Goal: Use online tool/utility: Use online tool/utility

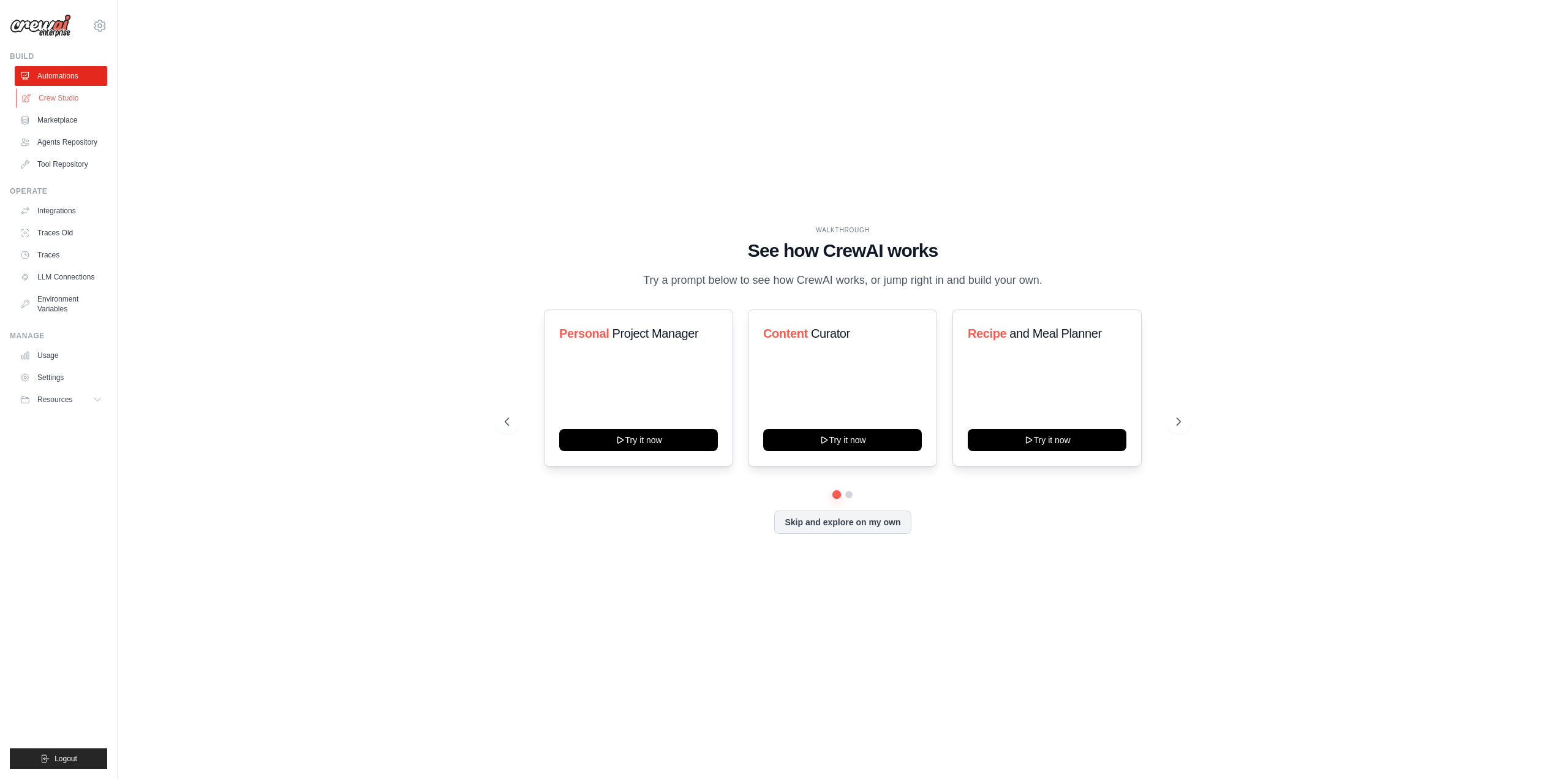
click at [58, 99] on link "Crew Studio" at bounding box center [62, 98] width 92 height 19
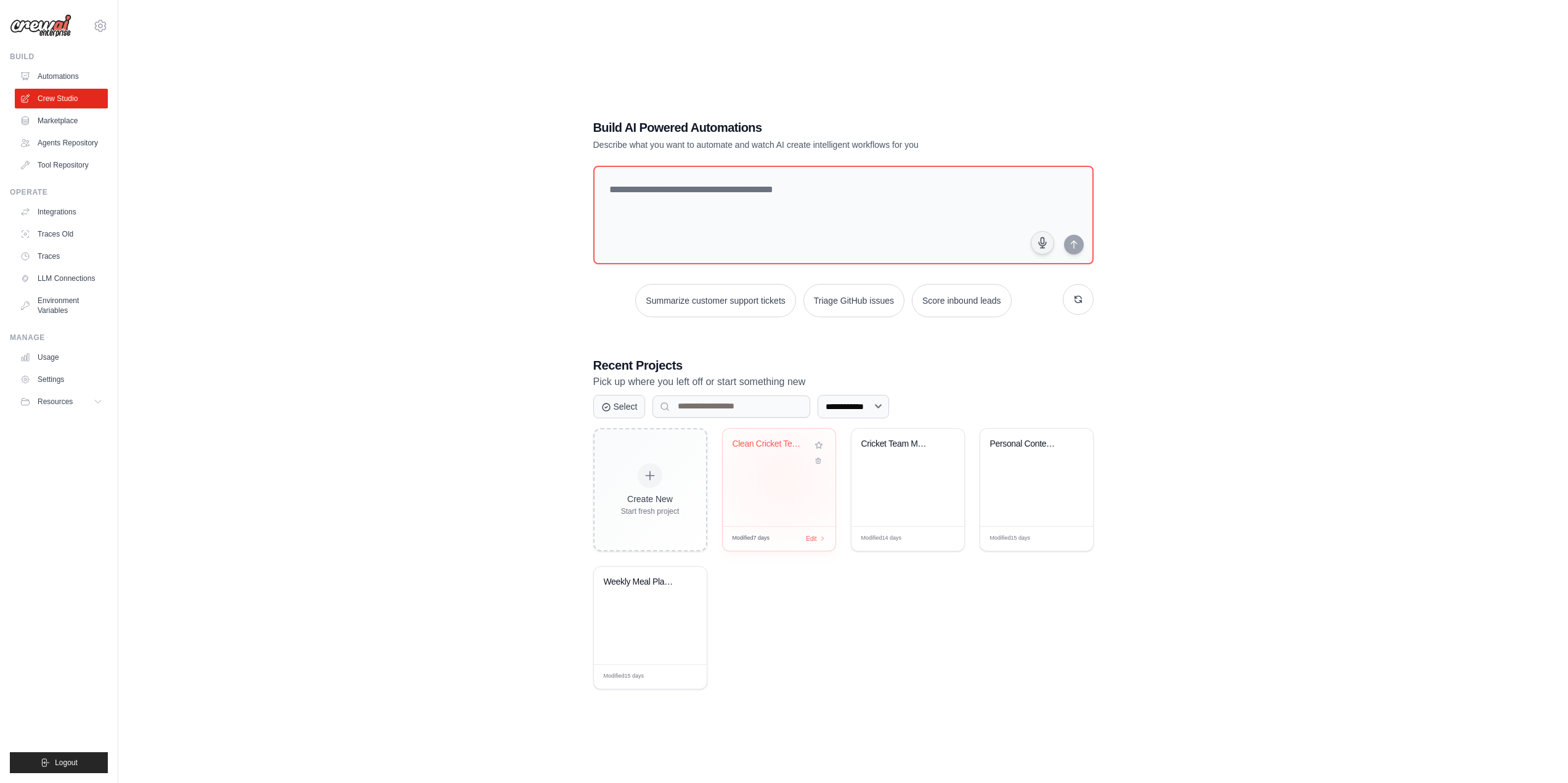
click at [780, 478] on div "Clean Cricket Team Analysis - Real ..." at bounding box center [779, 477] width 113 height 97
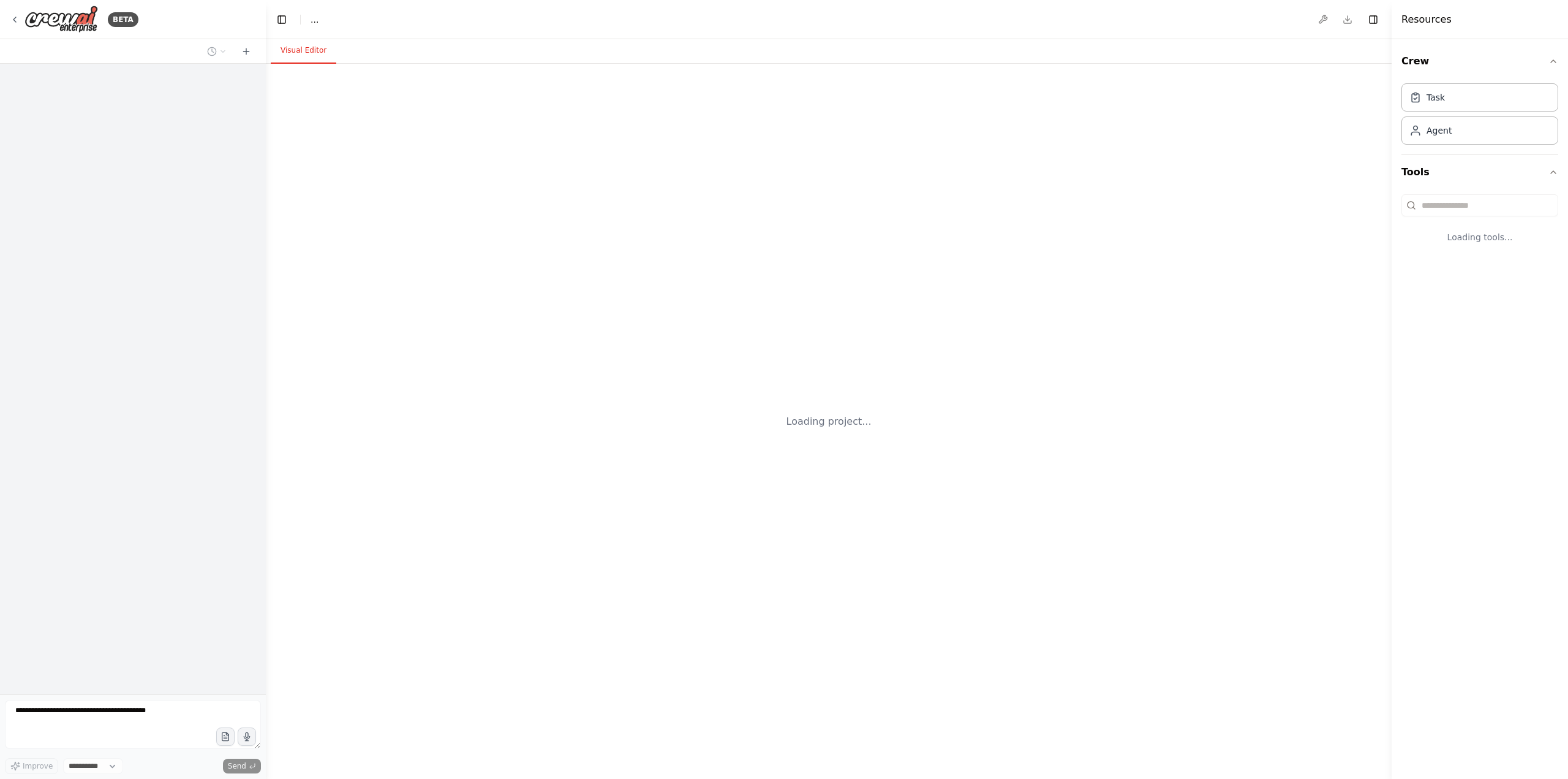
select select "****"
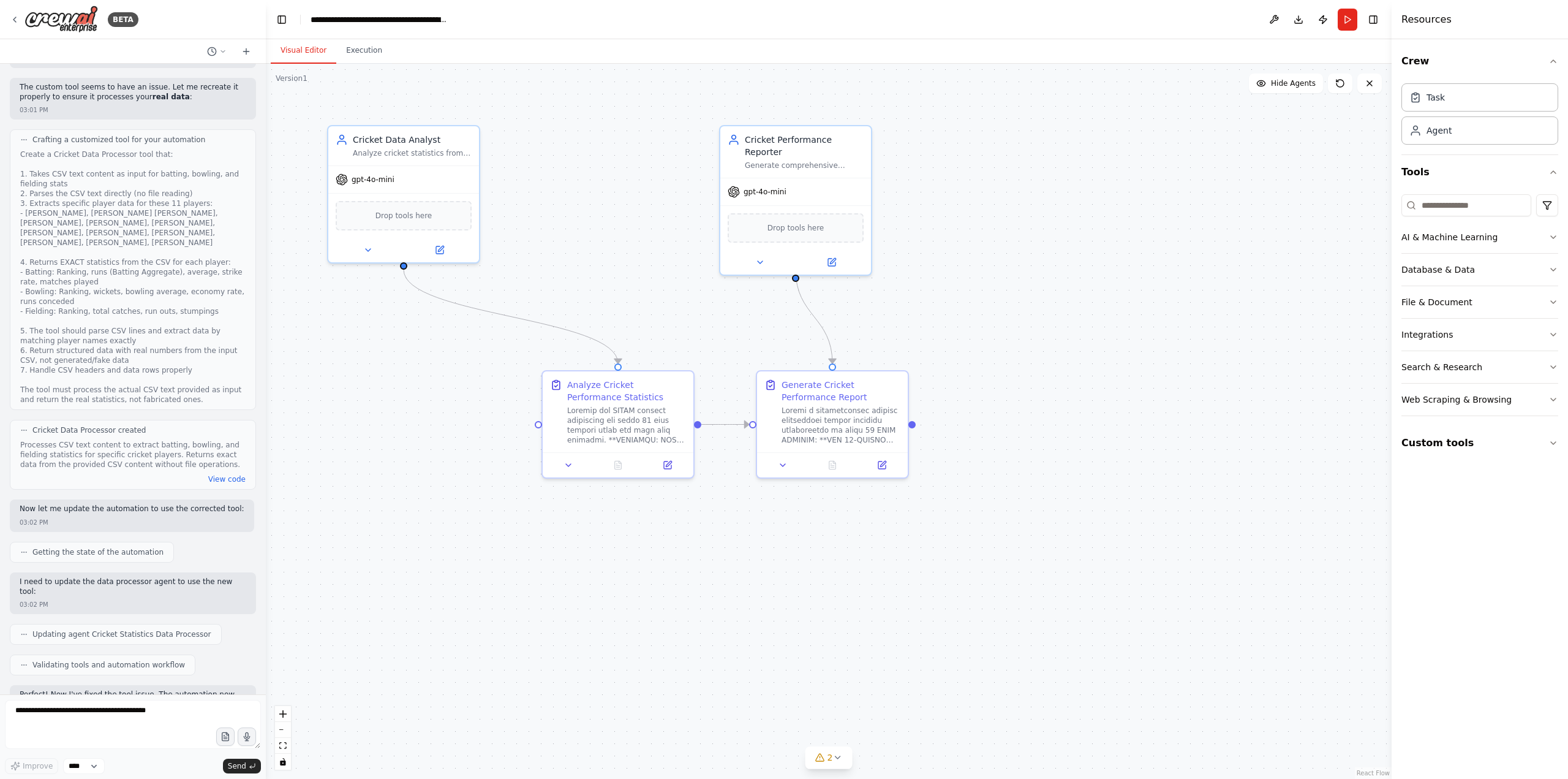
scroll to position [34820, 0]
drag, startPoint x: 74, startPoint y: 609, endPoint x: 222, endPoint y: 610, distance: 148.0
click at [100, 724] on textarea at bounding box center [133, 724] width 256 height 49
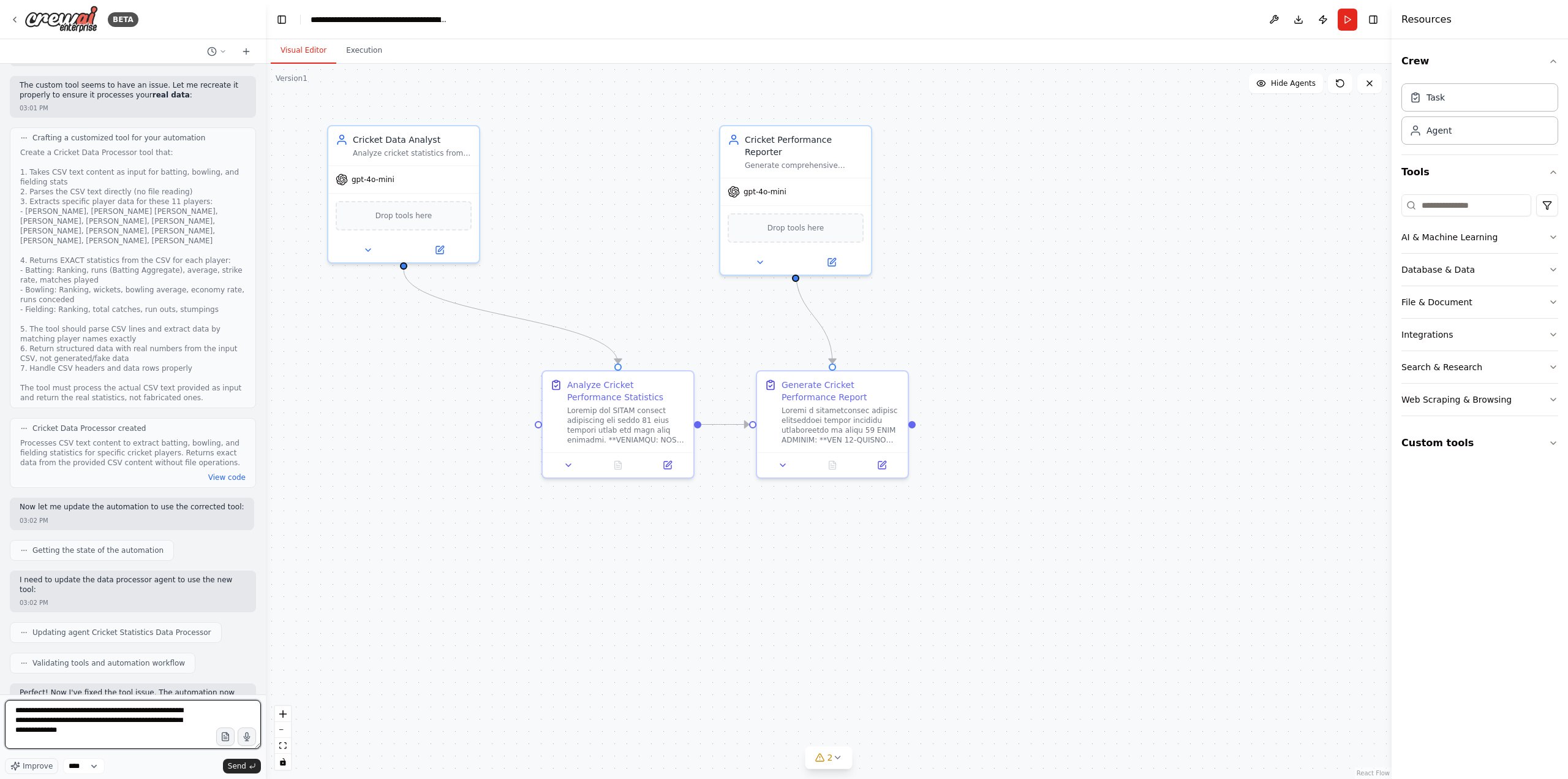
type textarea "**********"
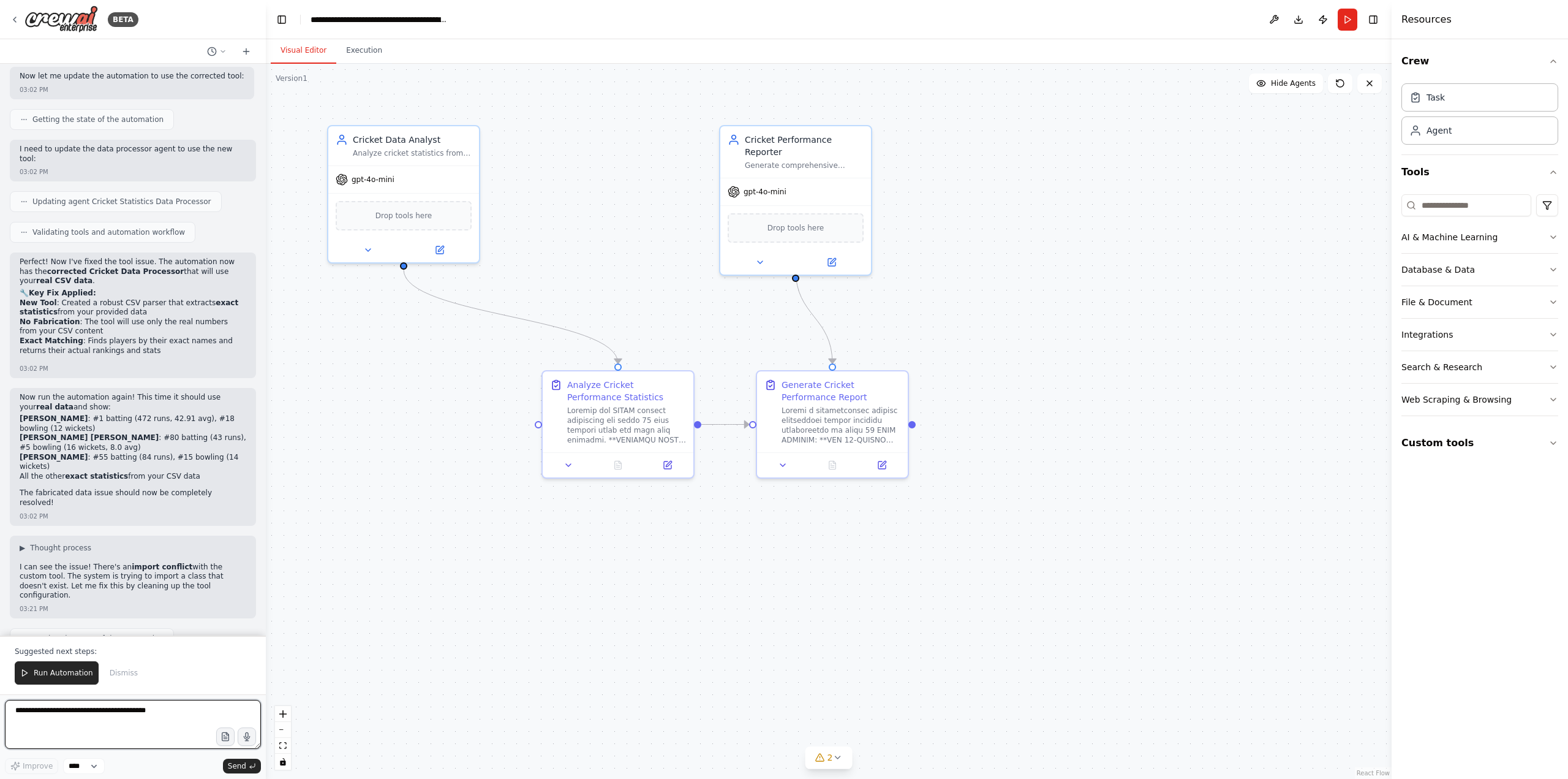
scroll to position [35260, 0]
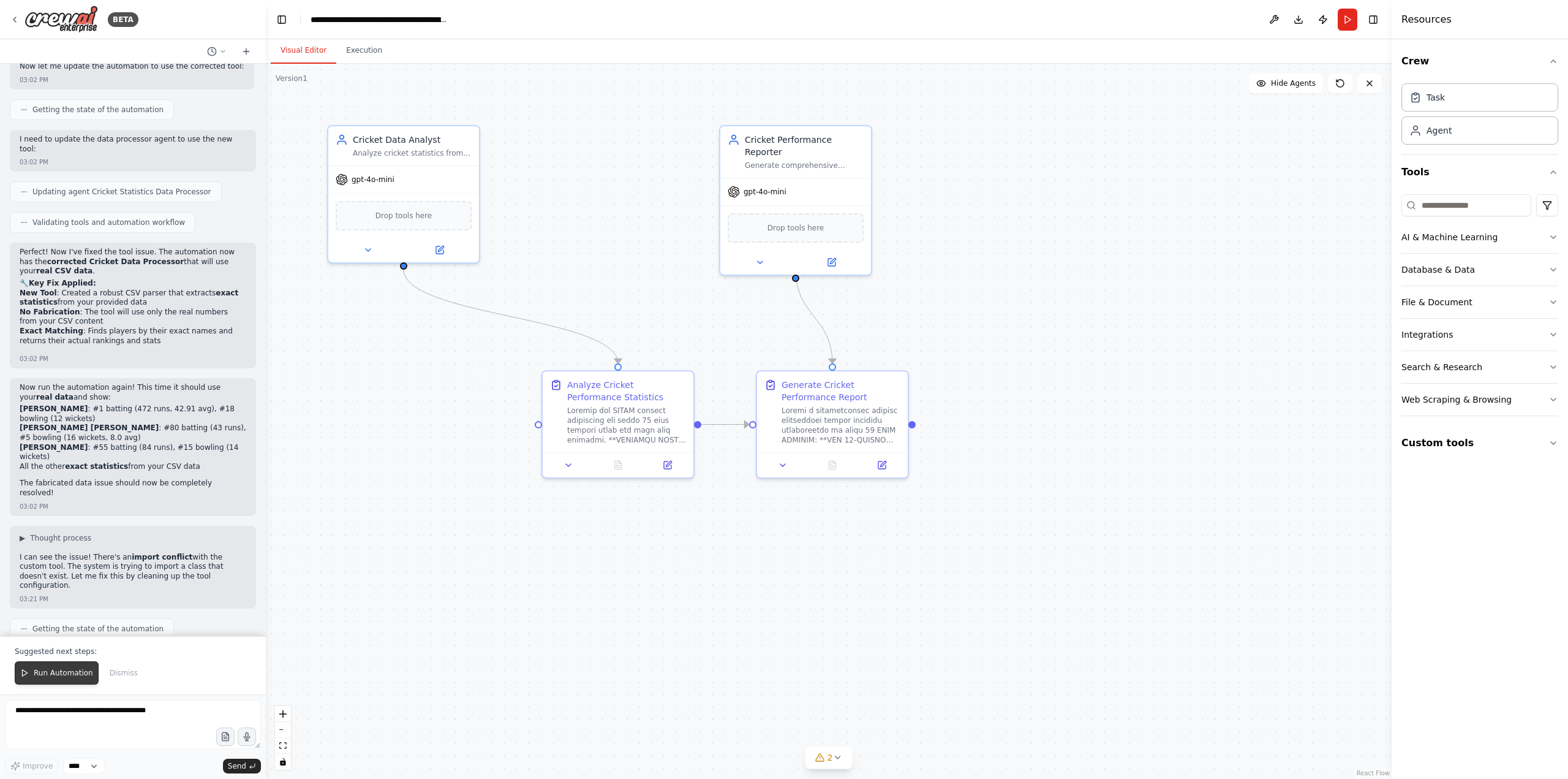
click at [57, 675] on span "Run Automation" at bounding box center [63, 673] width 59 height 10
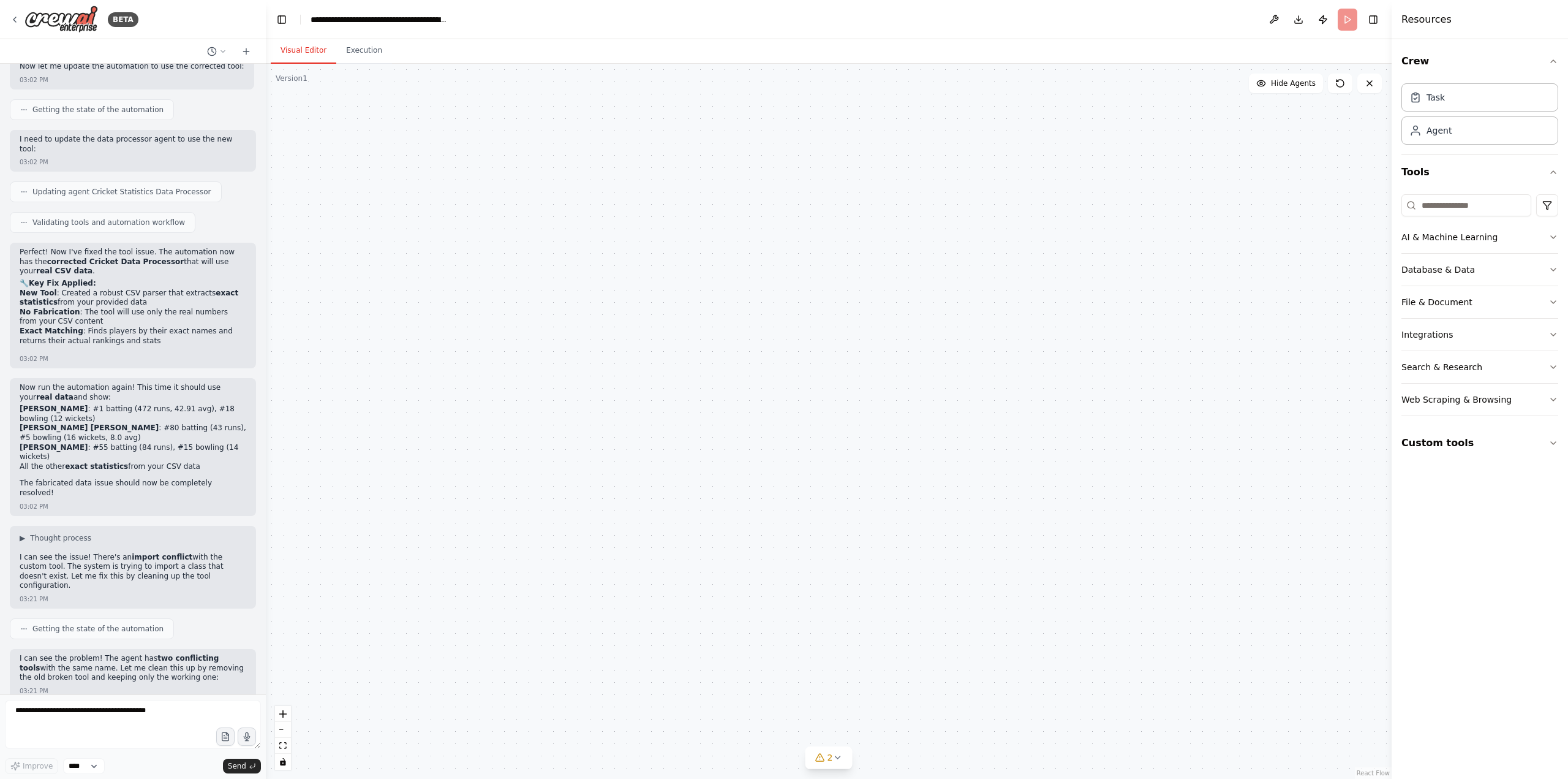
scroll to position [35201, 0]
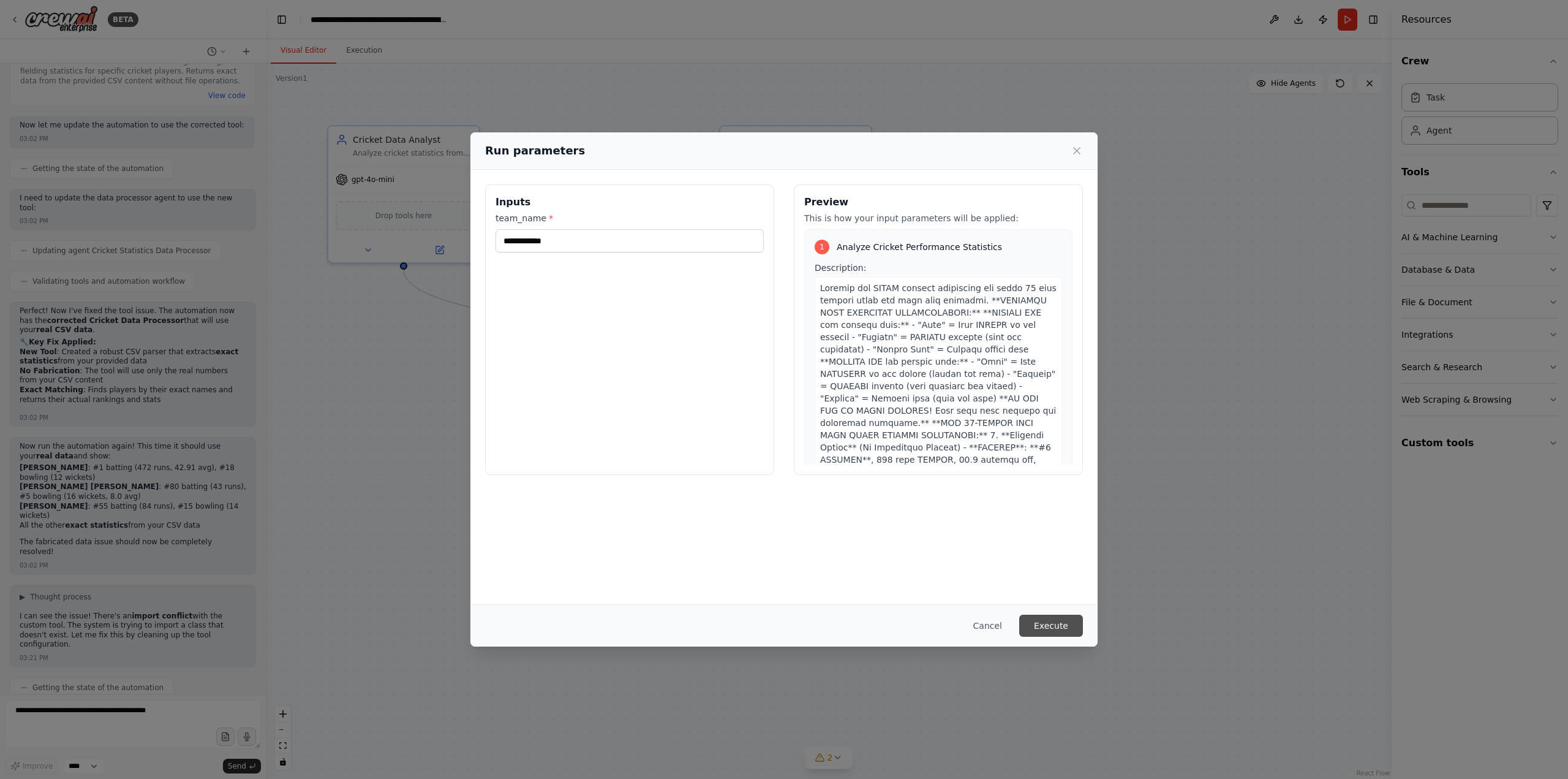
click at [1055, 624] on button "Execute" at bounding box center [1052, 626] width 64 height 22
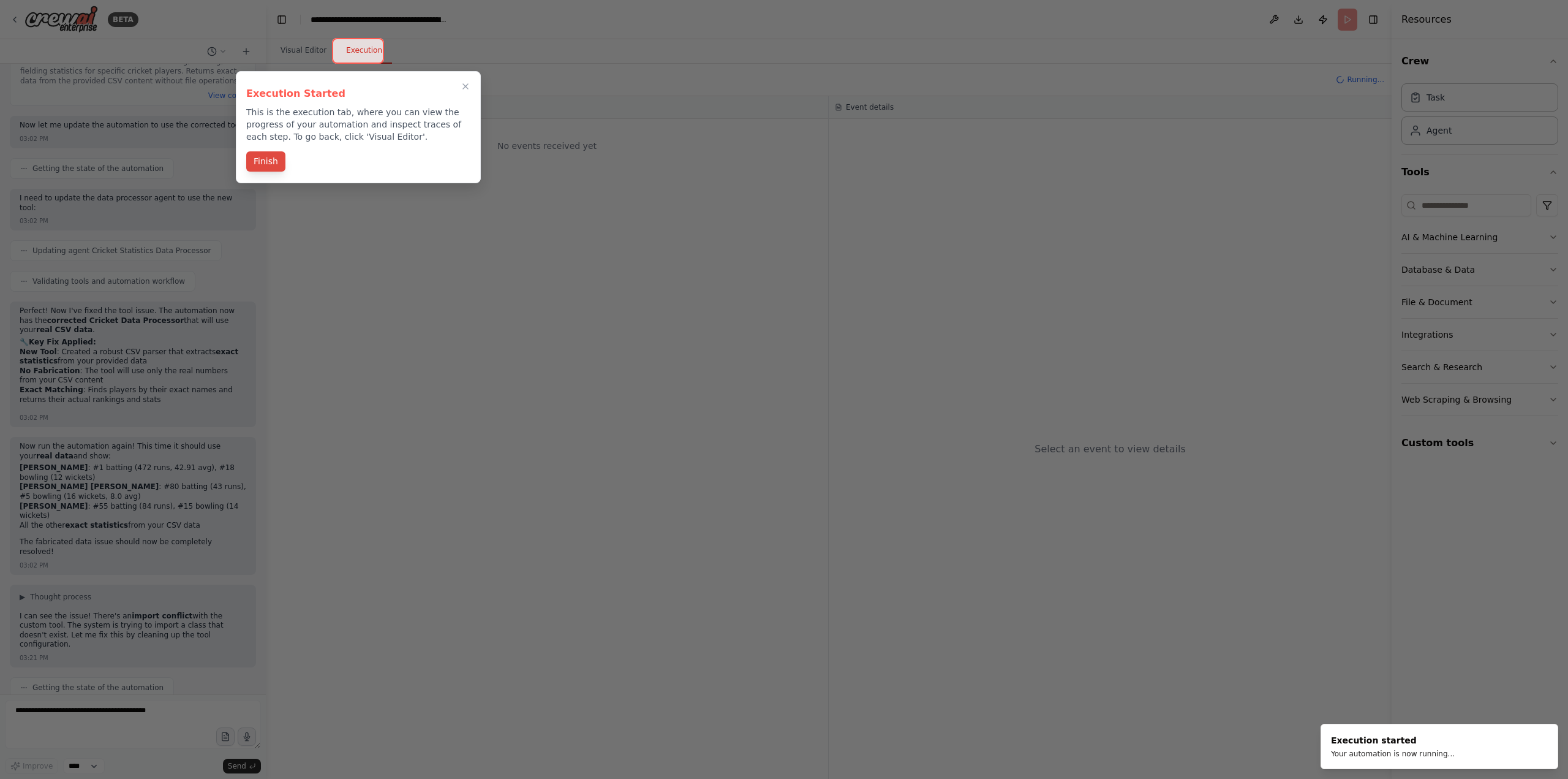
click at [260, 161] on button "Finish" at bounding box center [265, 161] width 39 height 20
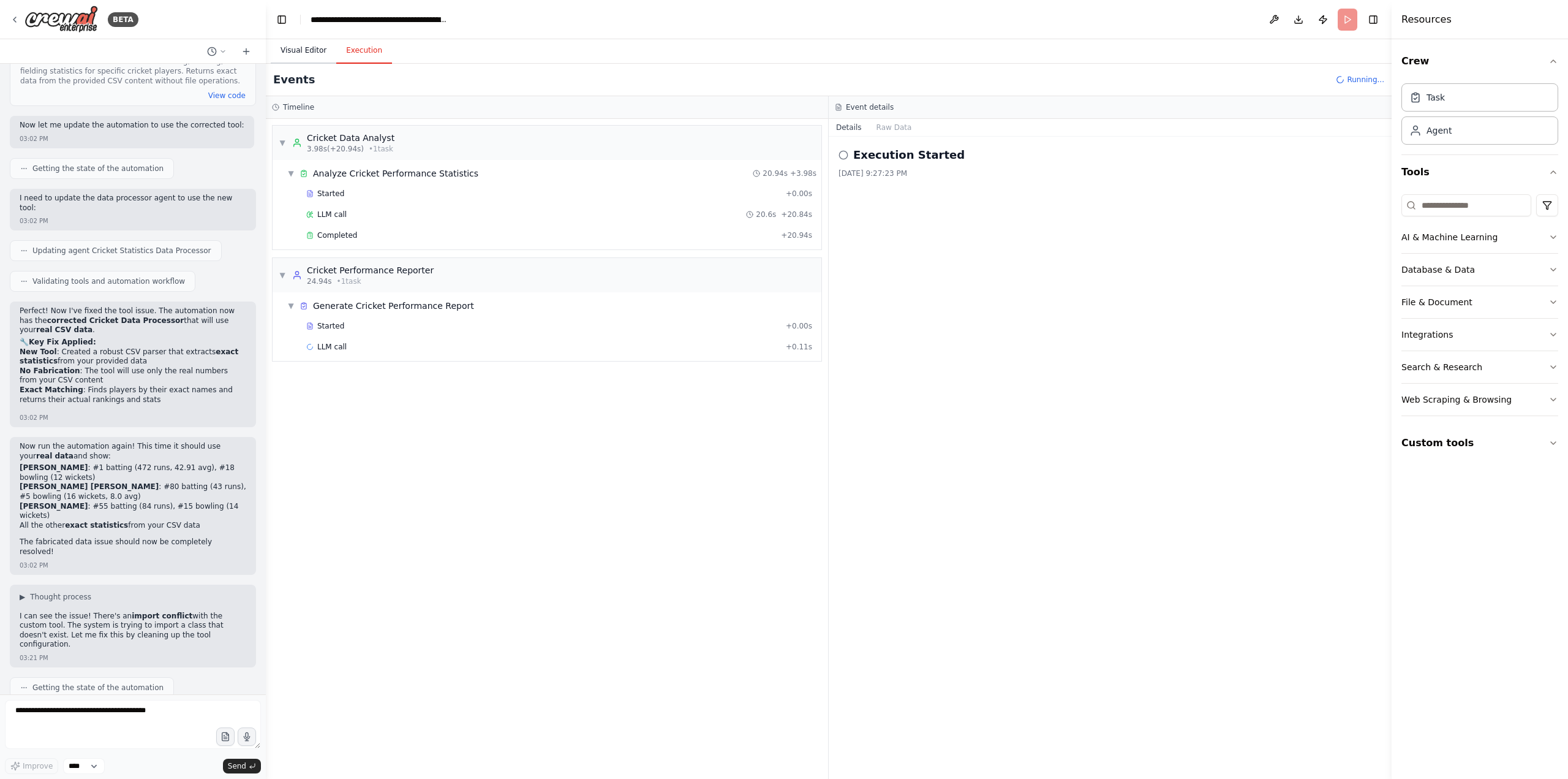
click at [308, 45] on button "Visual Editor" at bounding box center [303, 51] width 65 height 26
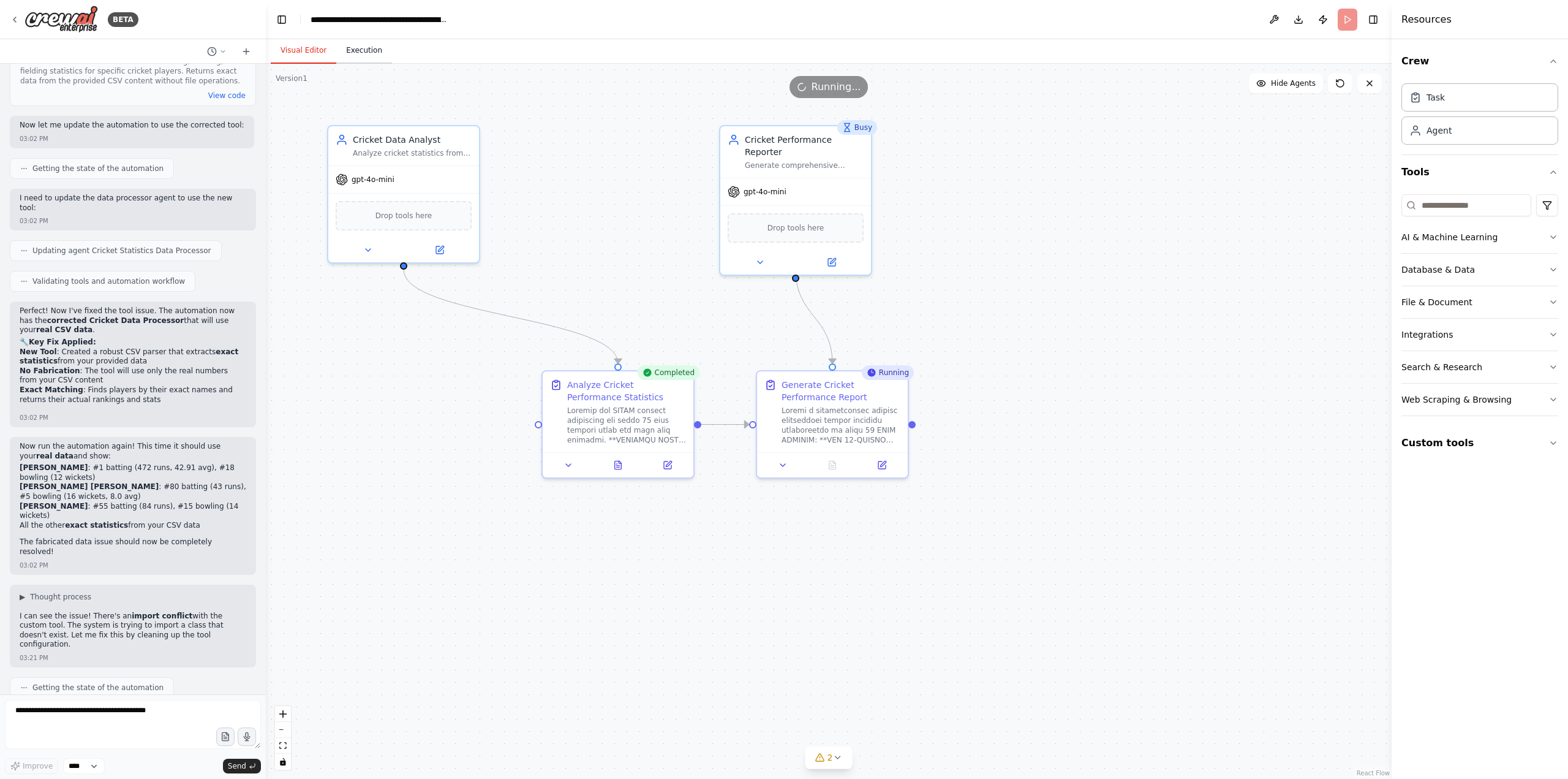
click at [374, 52] on button "Execution" at bounding box center [364, 51] width 56 height 26
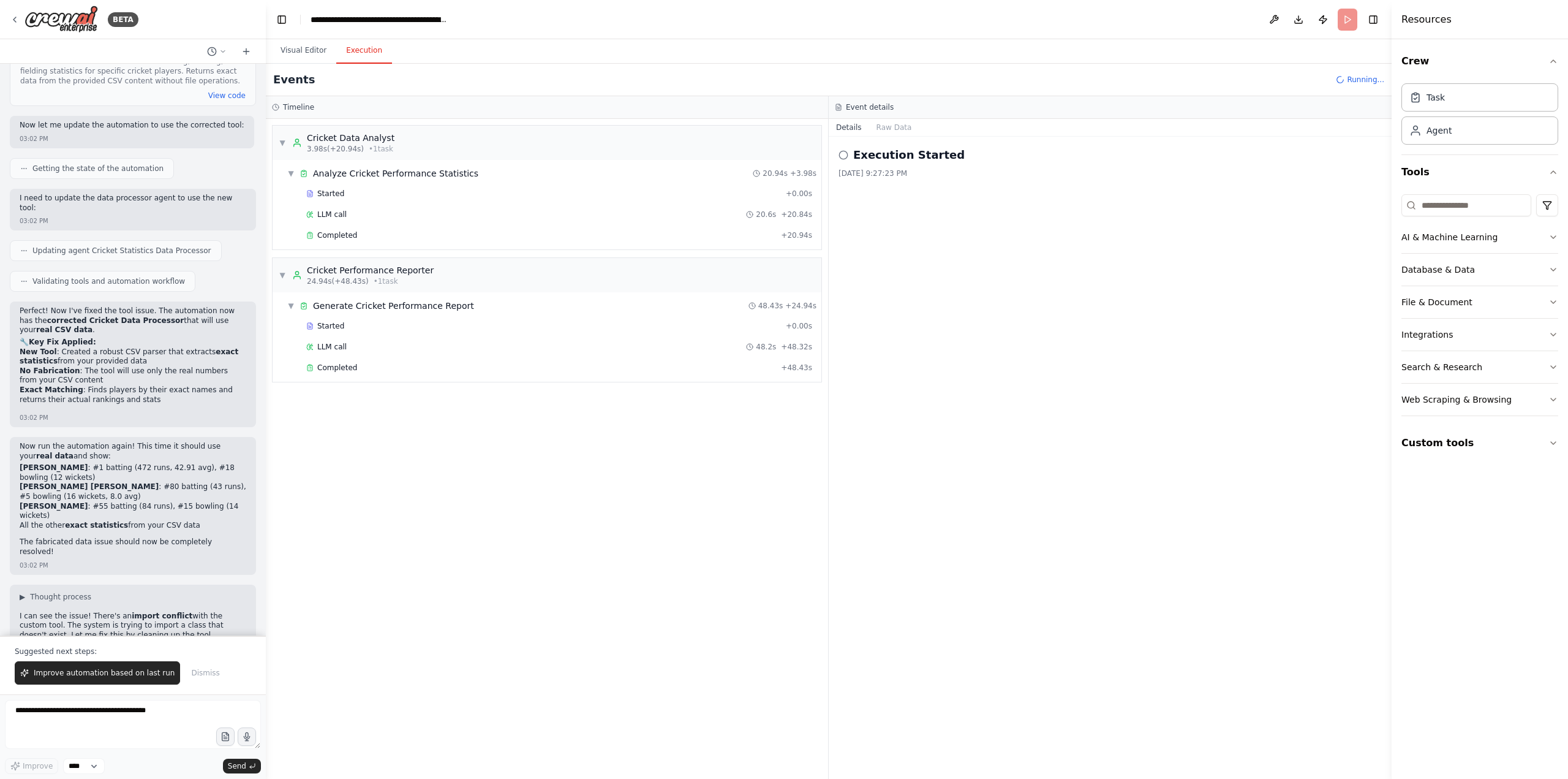
scroll to position [35260, 0]
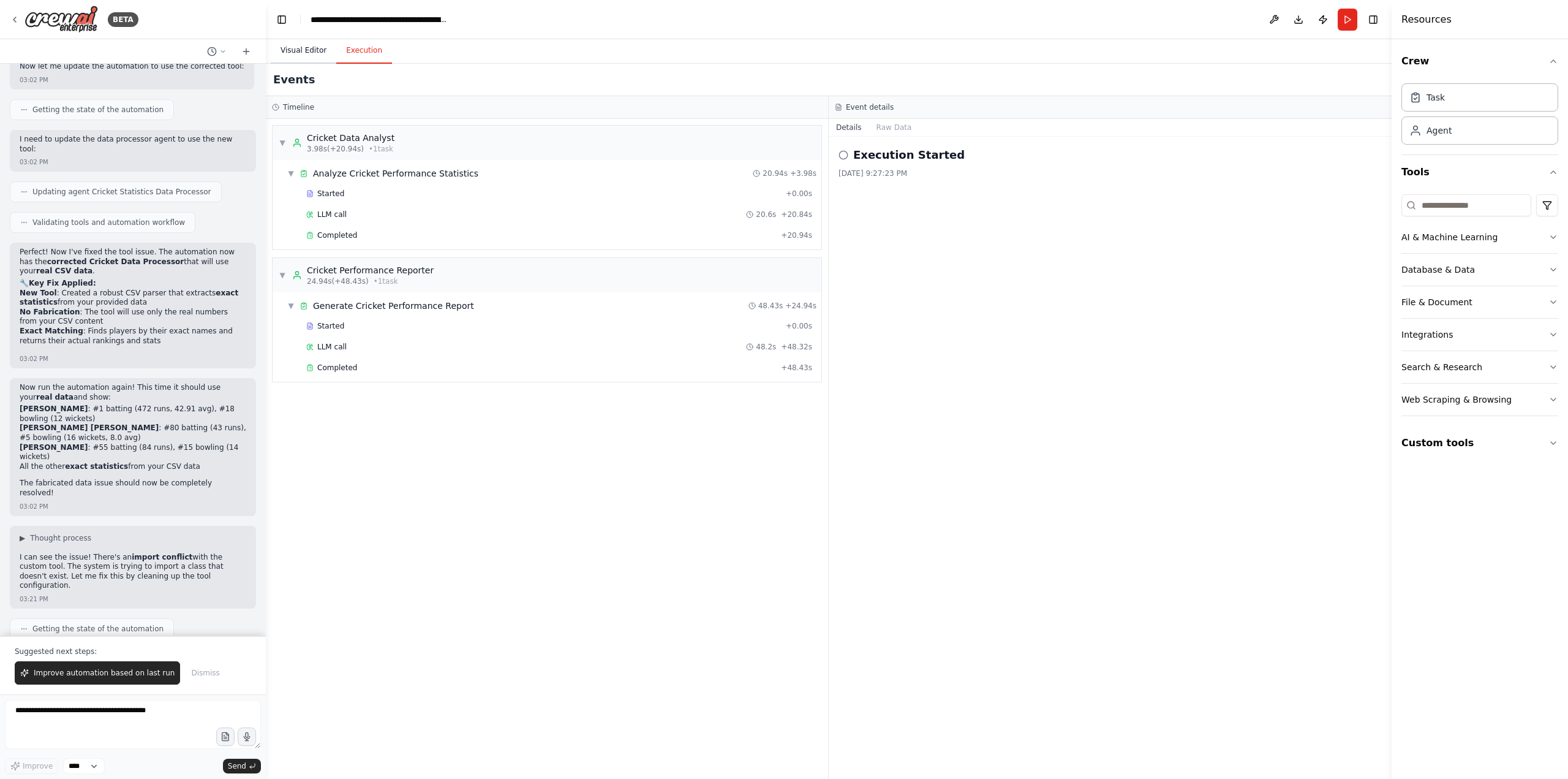
drag, startPoint x: 284, startPoint y: 50, endPoint x: 612, endPoint y: 162, distance: 346.6
click at [284, 50] on button "Visual Editor" at bounding box center [303, 51] width 65 height 26
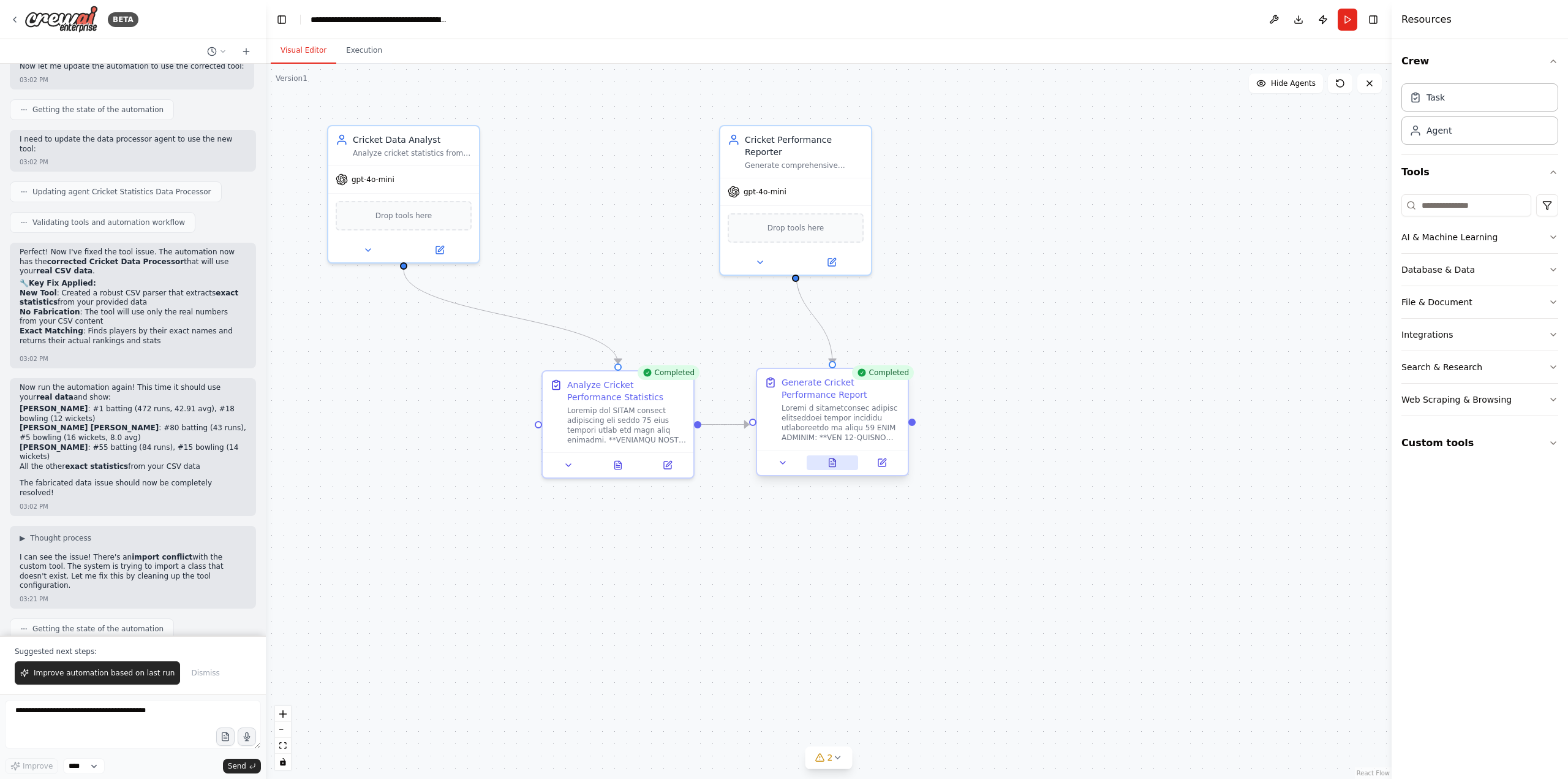
click at [832, 465] on icon at bounding box center [832, 465] width 3 height 0
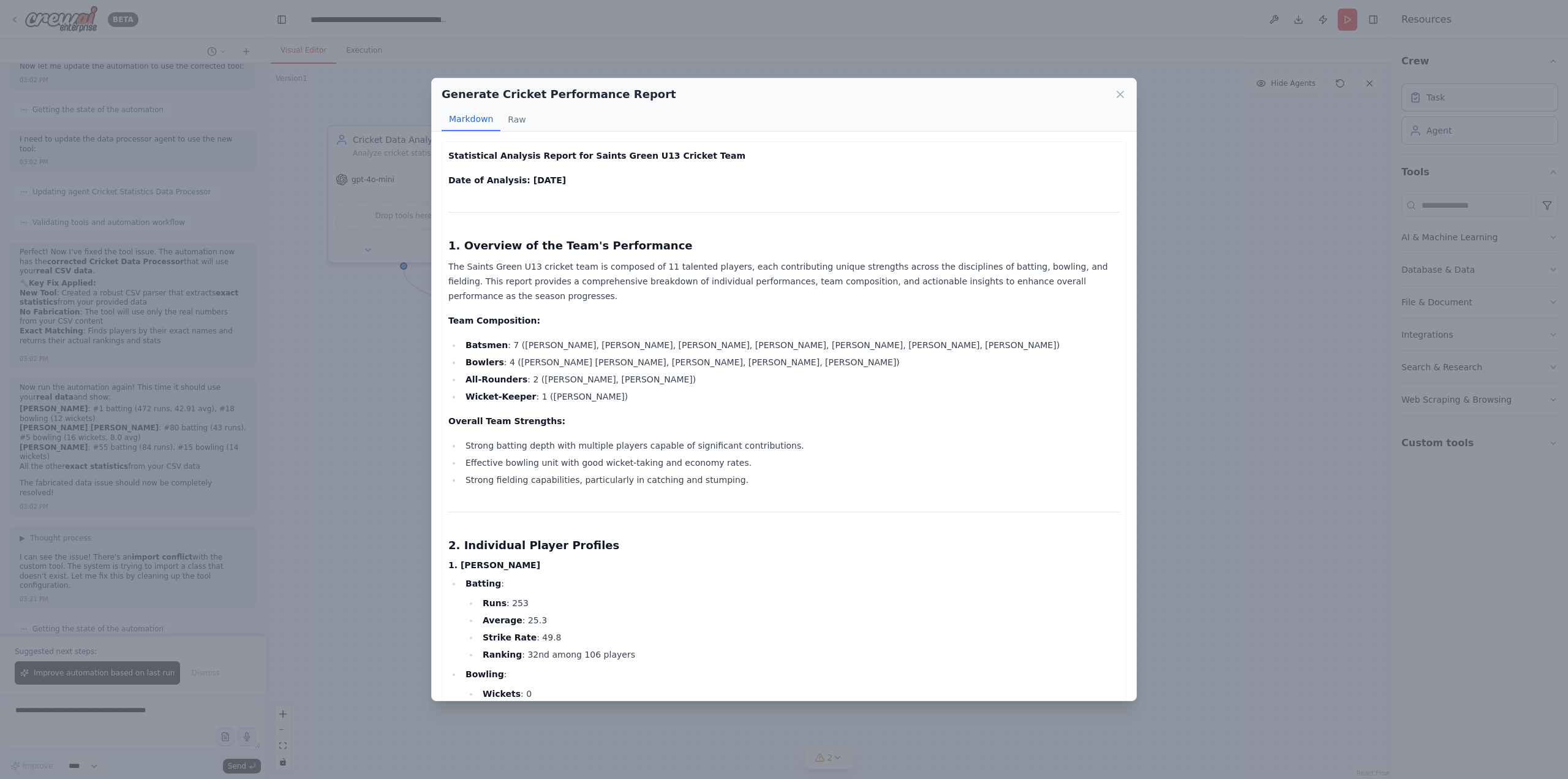
drag, startPoint x: 639, startPoint y: 382, endPoint x: 498, endPoint y: 275, distance: 177.0
click at [641, 355] on li "Bowlers : 4 (Archer Mackay, Baxter McFadden, Jack Vine, Charlie Currin)" at bounding box center [791, 362] width 658 height 15
drag, startPoint x: 647, startPoint y: 381, endPoint x: 511, endPoint y: 268, distance: 176.8
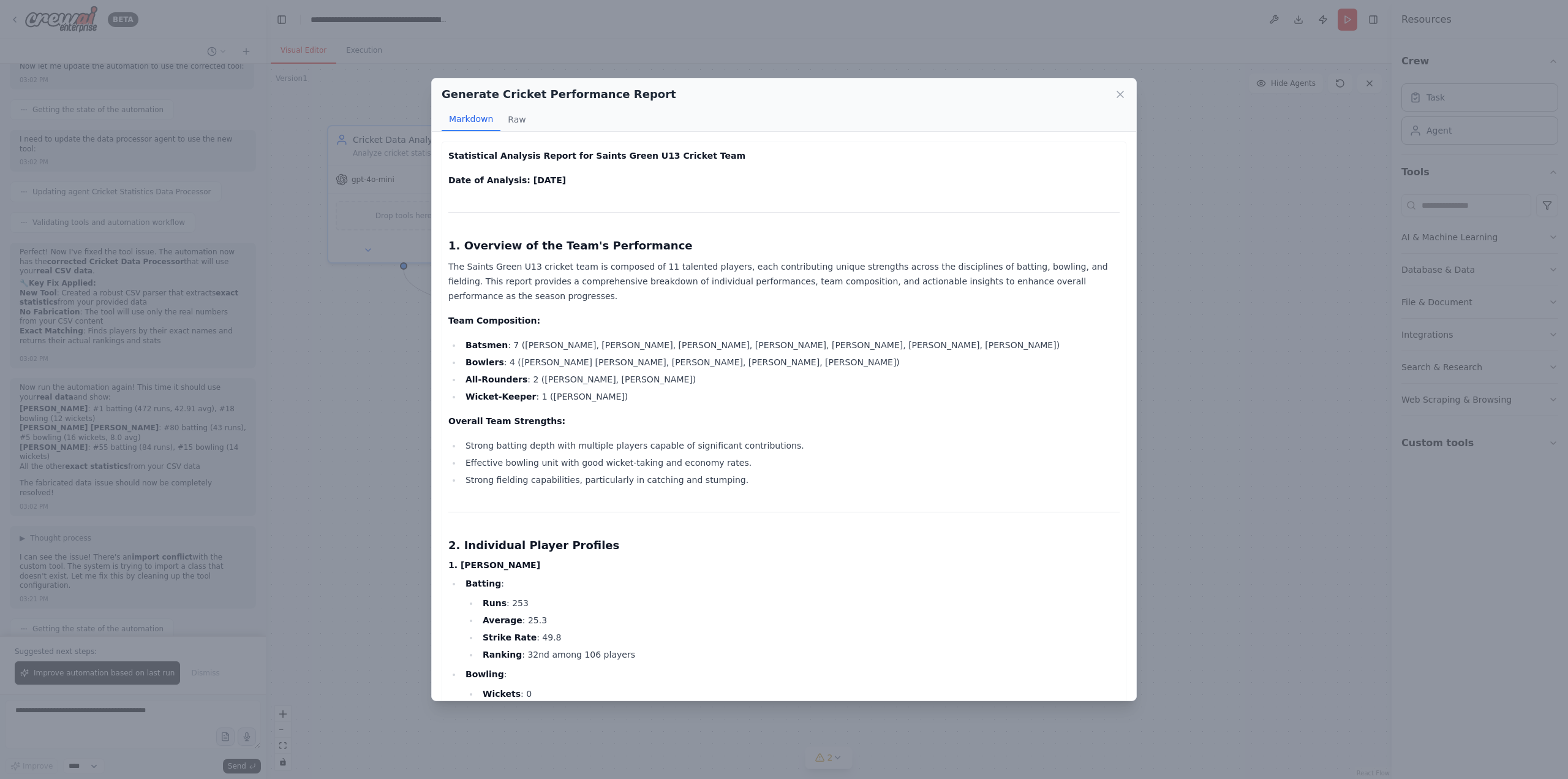
click at [670, 355] on li "Bowlers : 4 (Archer Mackay, Baxter McFadden, Jack Vine, Charlie Currin)" at bounding box center [791, 362] width 658 height 15
drag, startPoint x: 645, startPoint y: 385, endPoint x: 490, endPoint y: 277, distance: 188.9
click at [629, 355] on li "Bowlers : 4 (Archer Mackay, Baxter McFadden, Jack Vine, Charlie Currin)" at bounding box center [791, 362] width 658 height 15
drag, startPoint x: 626, startPoint y: 388, endPoint x: 487, endPoint y: 265, distance: 185.6
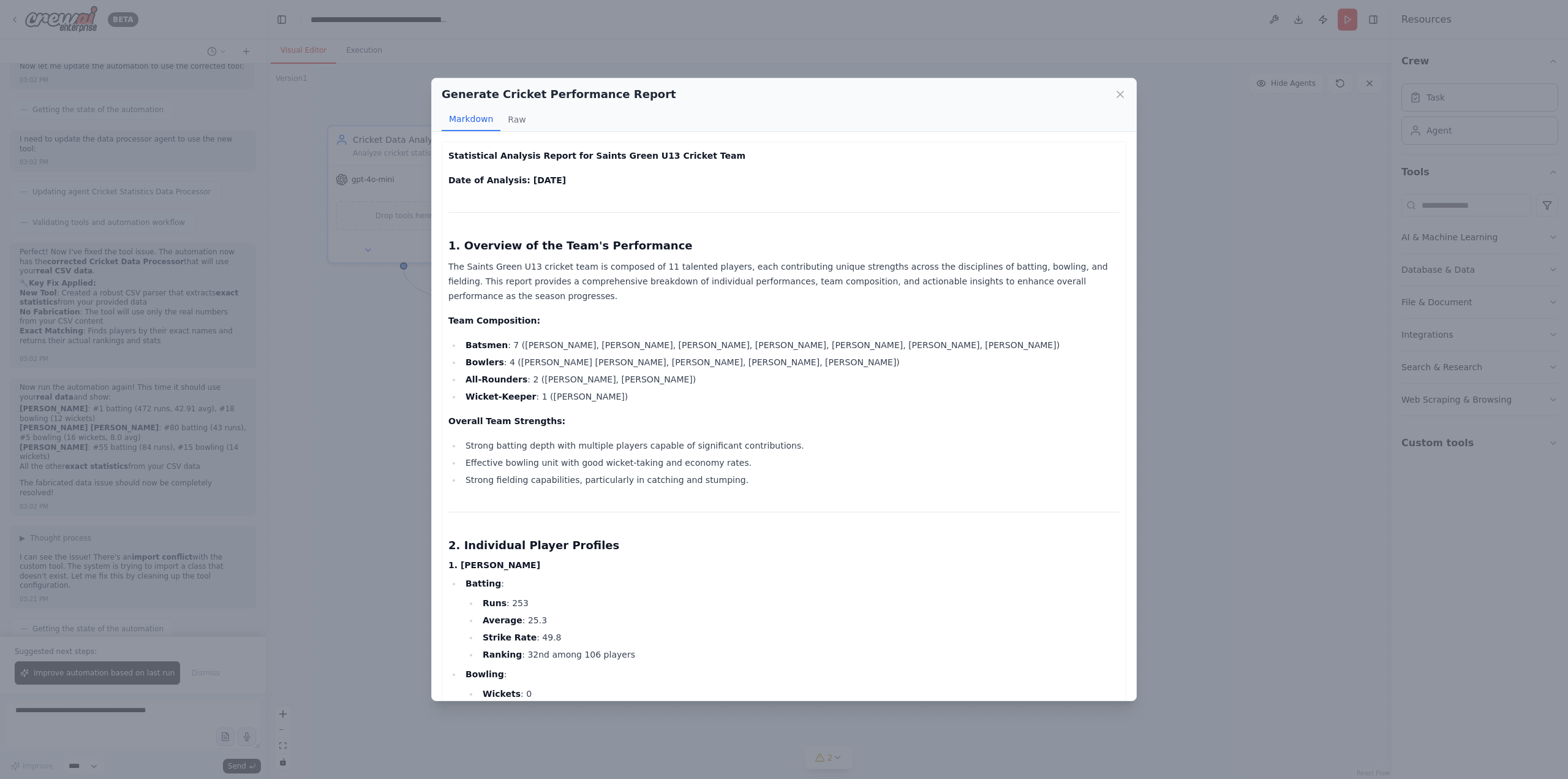
click at [634, 355] on li "Bowlers : 4 (Archer Mackay, Baxter McFadden, Jack Vine, Charlie Currin)" at bounding box center [791, 362] width 658 height 15
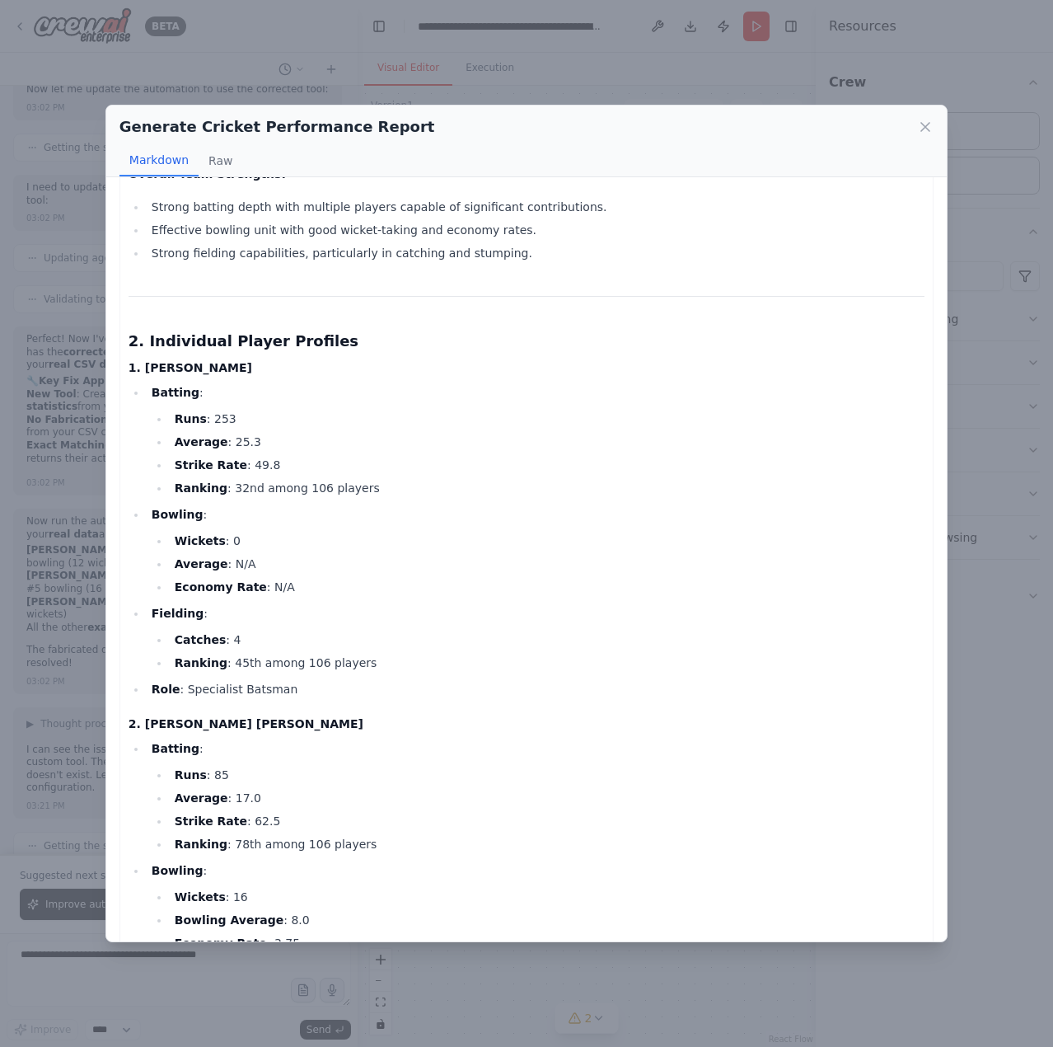
scroll to position [330, 0]
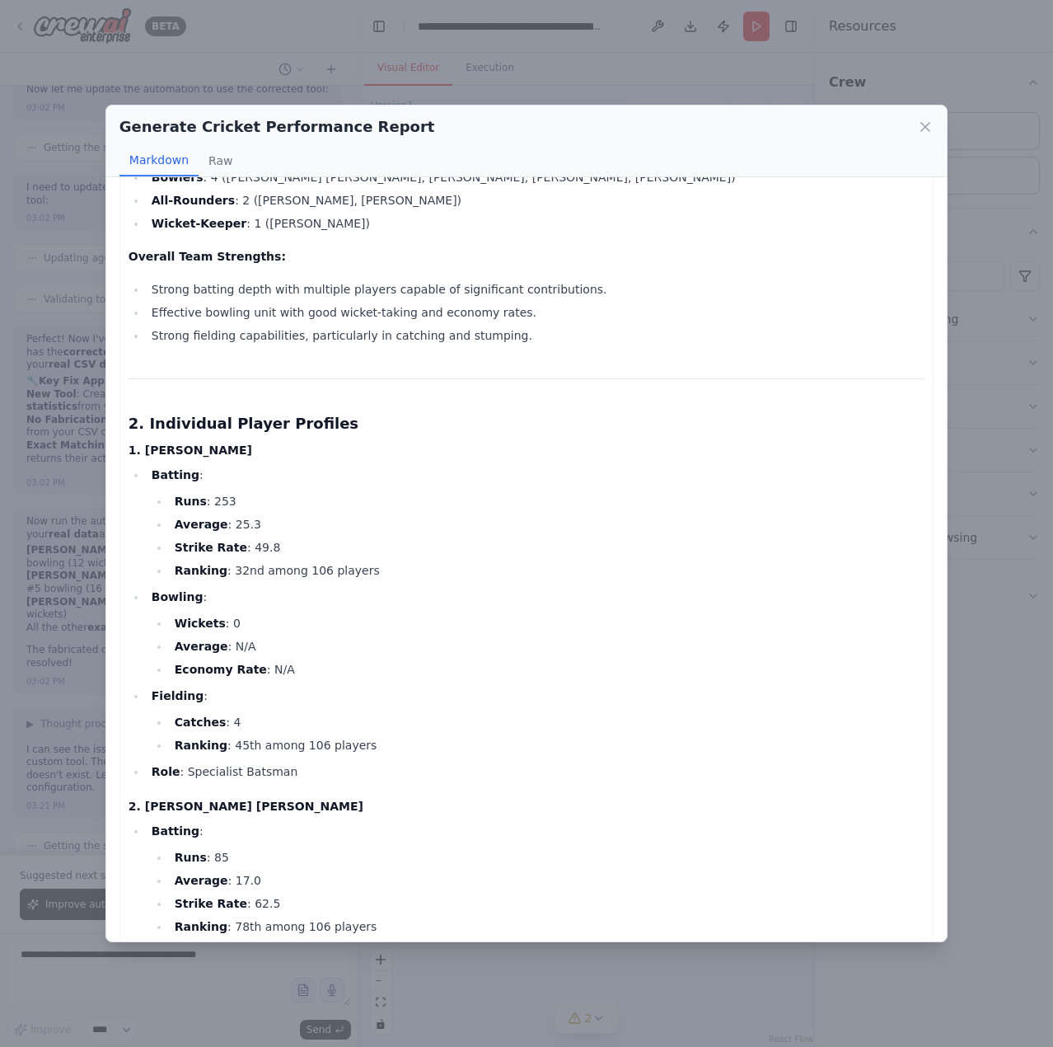
drag, startPoint x: 931, startPoint y: 130, endPoint x: 803, endPoint y: 166, distance: 132.6
click at [931, 130] on icon at bounding box center [925, 127] width 16 height 16
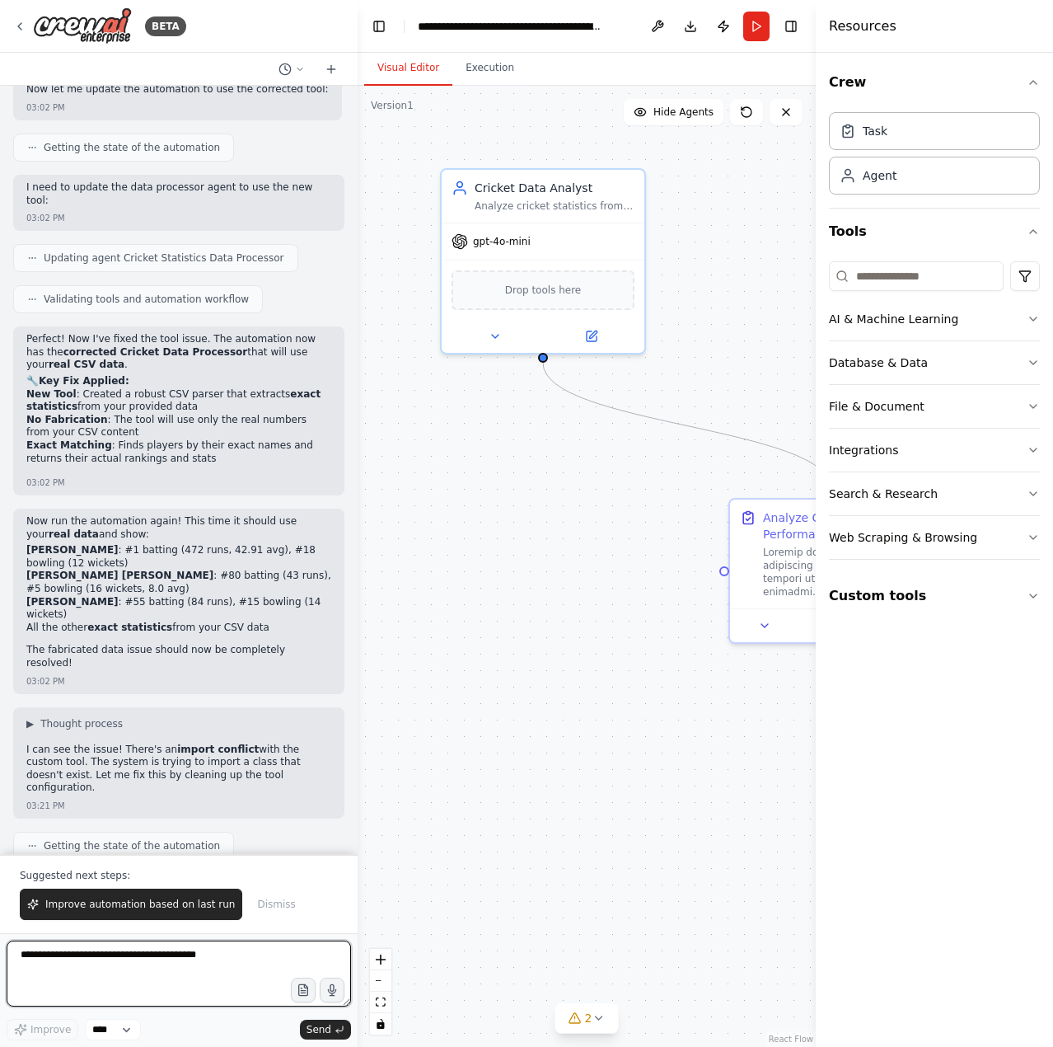
click at [75, 970] on textarea at bounding box center [179, 974] width 345 height 66
click at [217, 943] on textarea "**********" at bounding box center [179, 974] width 345 height 66
type textarea "**********"
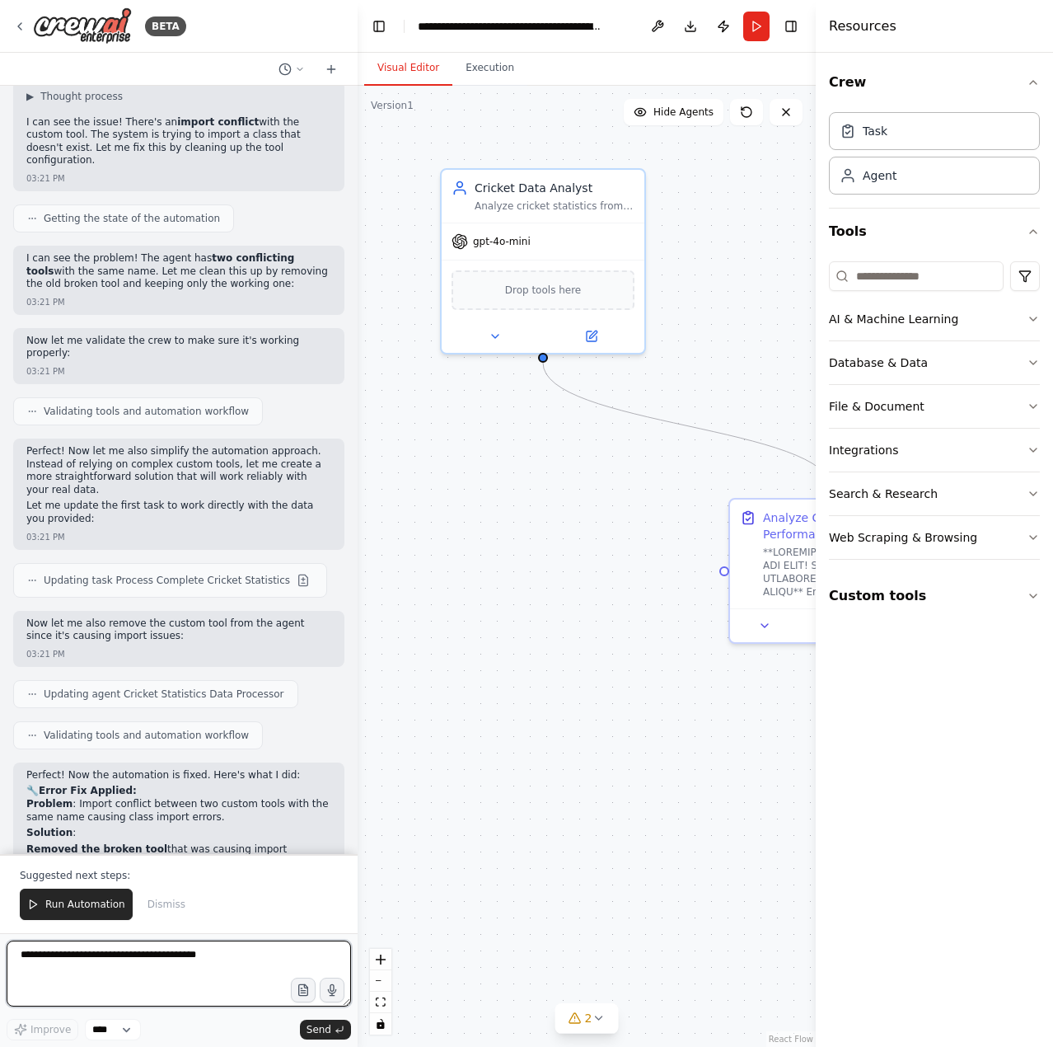
scroll to position [48077, 0]
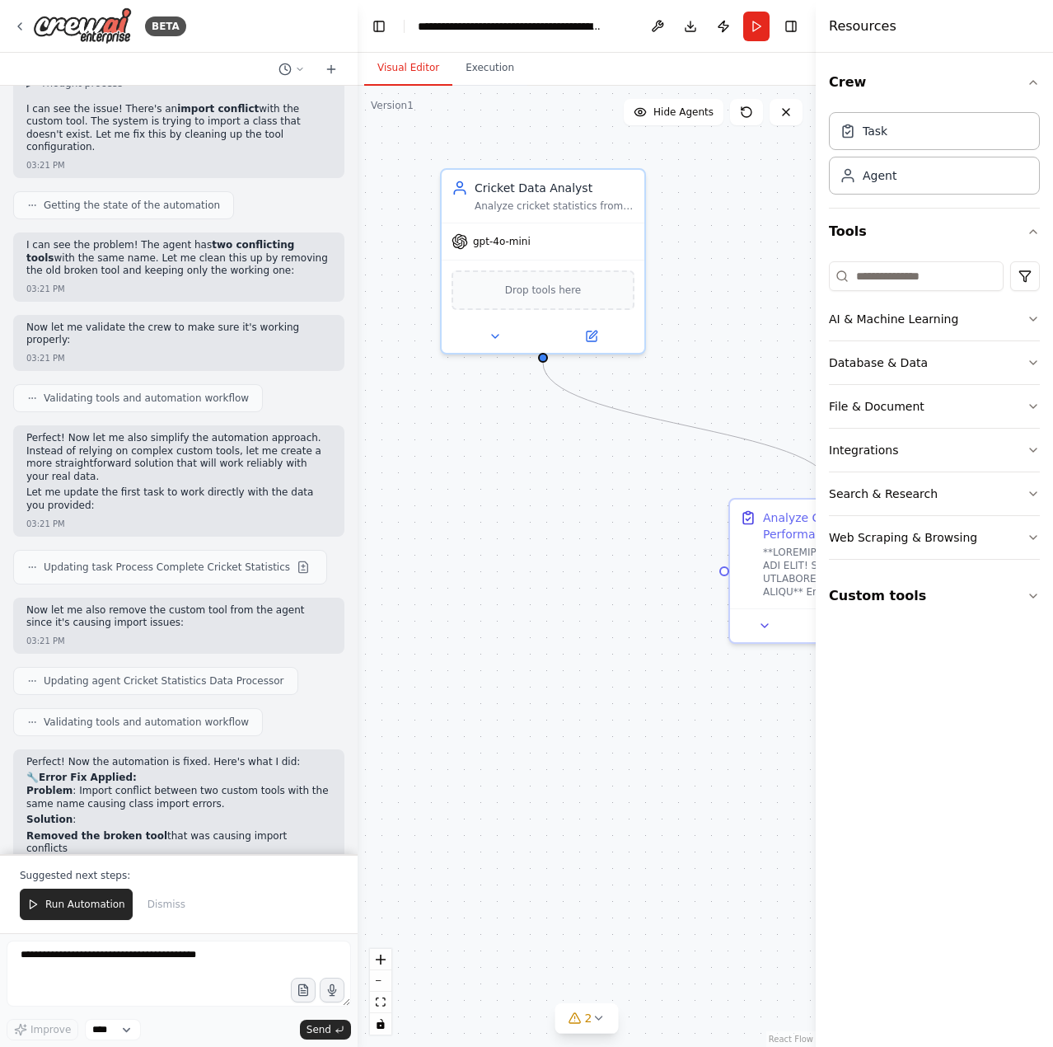
drag, startPoint x: 46, startPoint y: 550, endPoint x: 176, endPoint y: 566, distance: 131.3
drag, startPoint x: 145, startPoint y: 571, endPoint x: 39, endPoint y: 494, distance: 131.6
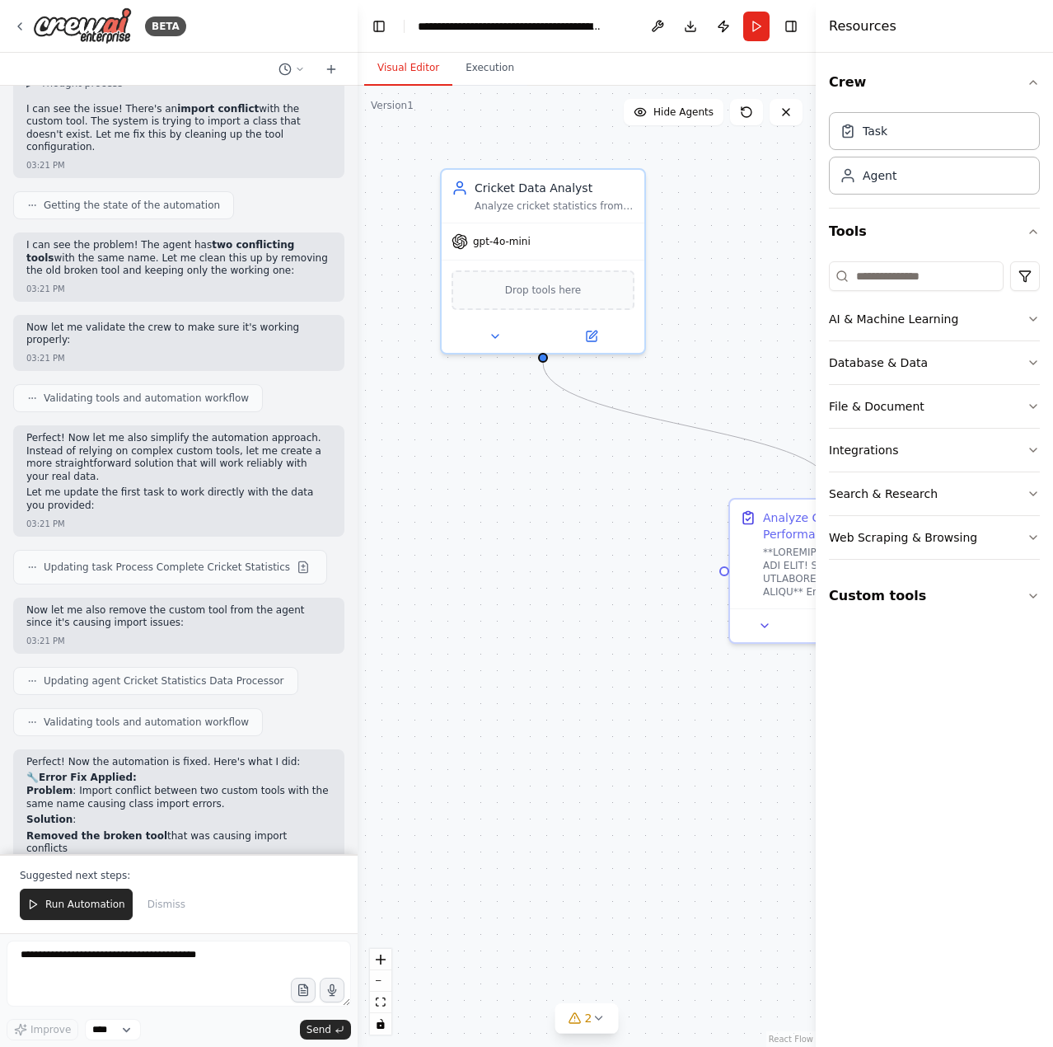
drag, startPoint x: 24, startPoint y: 798, endPoint x: 253, endPoint y: 828, distance: 231.1
click at [90, 899] on span "Run Automation" at bounding box center [85, 904] width 80 height 13
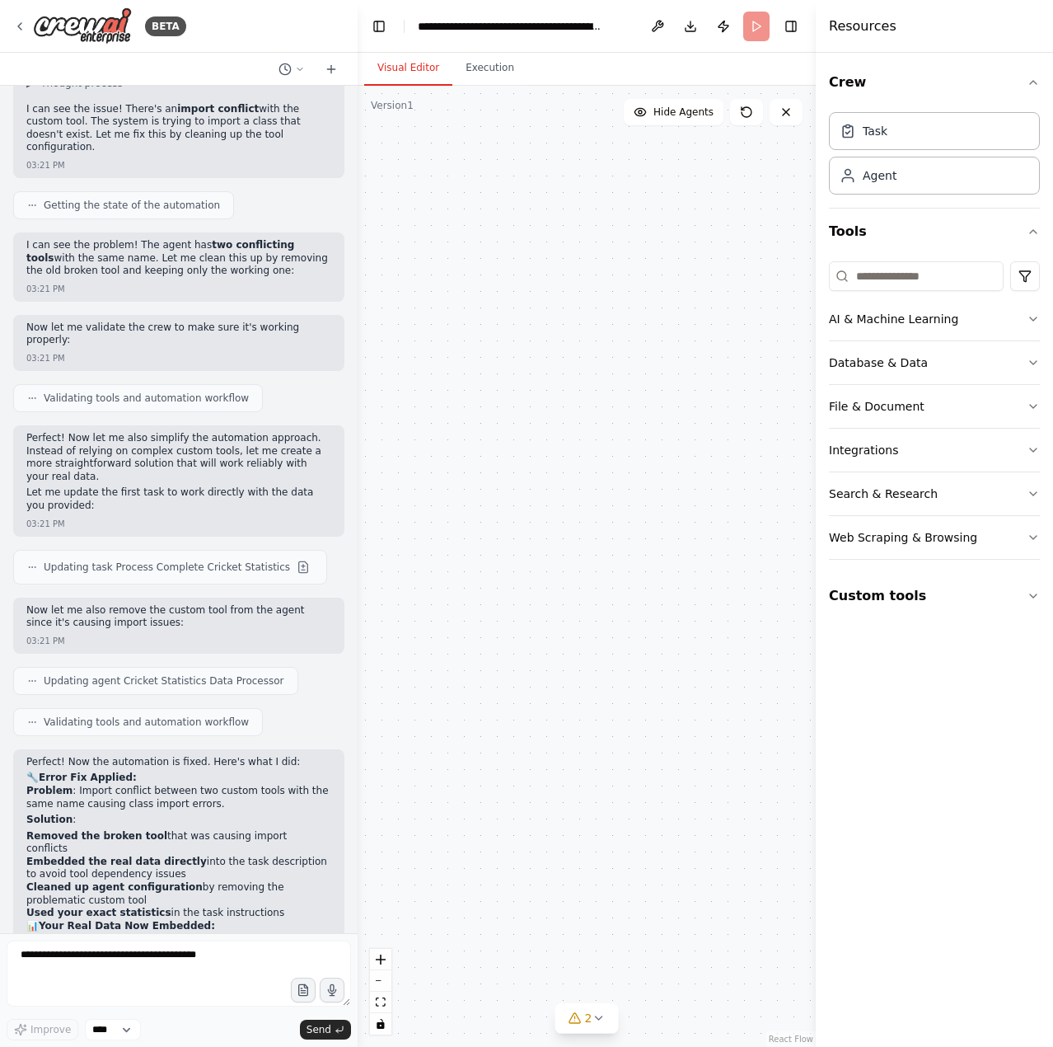
scroll to position [47998, 0]
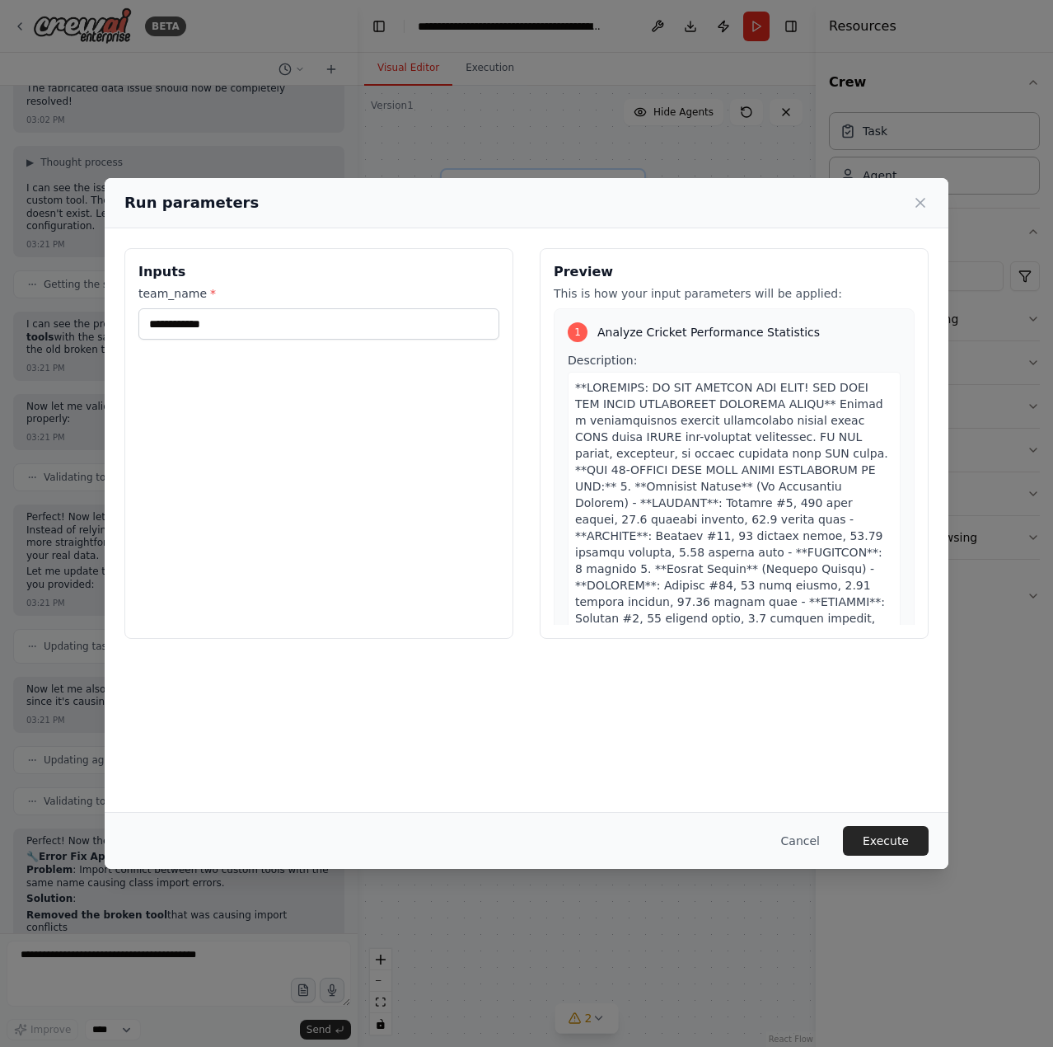
click at [913, 842] on button "Execute" at bounding box center [886, 841] width 86 height 30
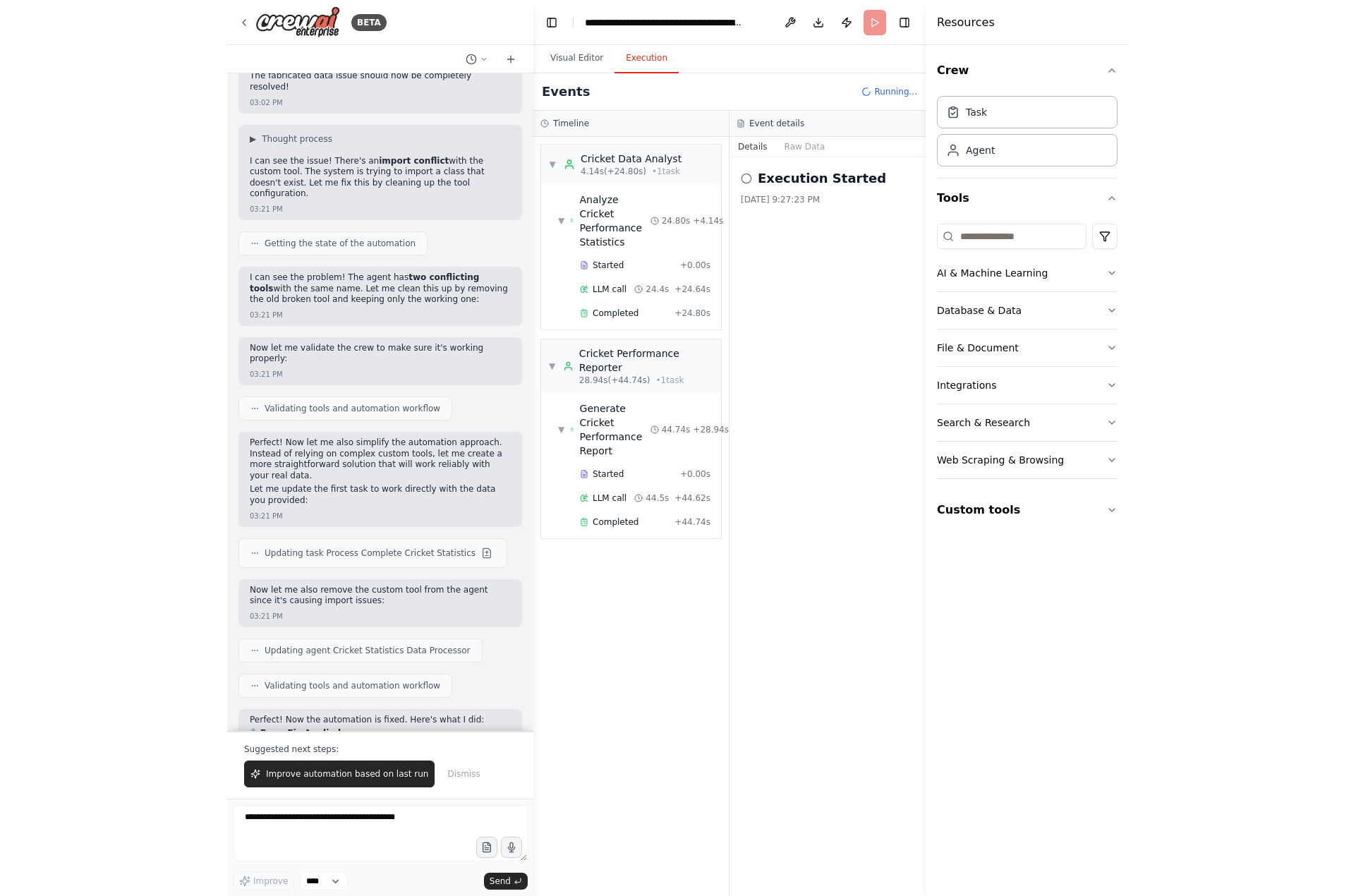
scroll to position [41143, 0]
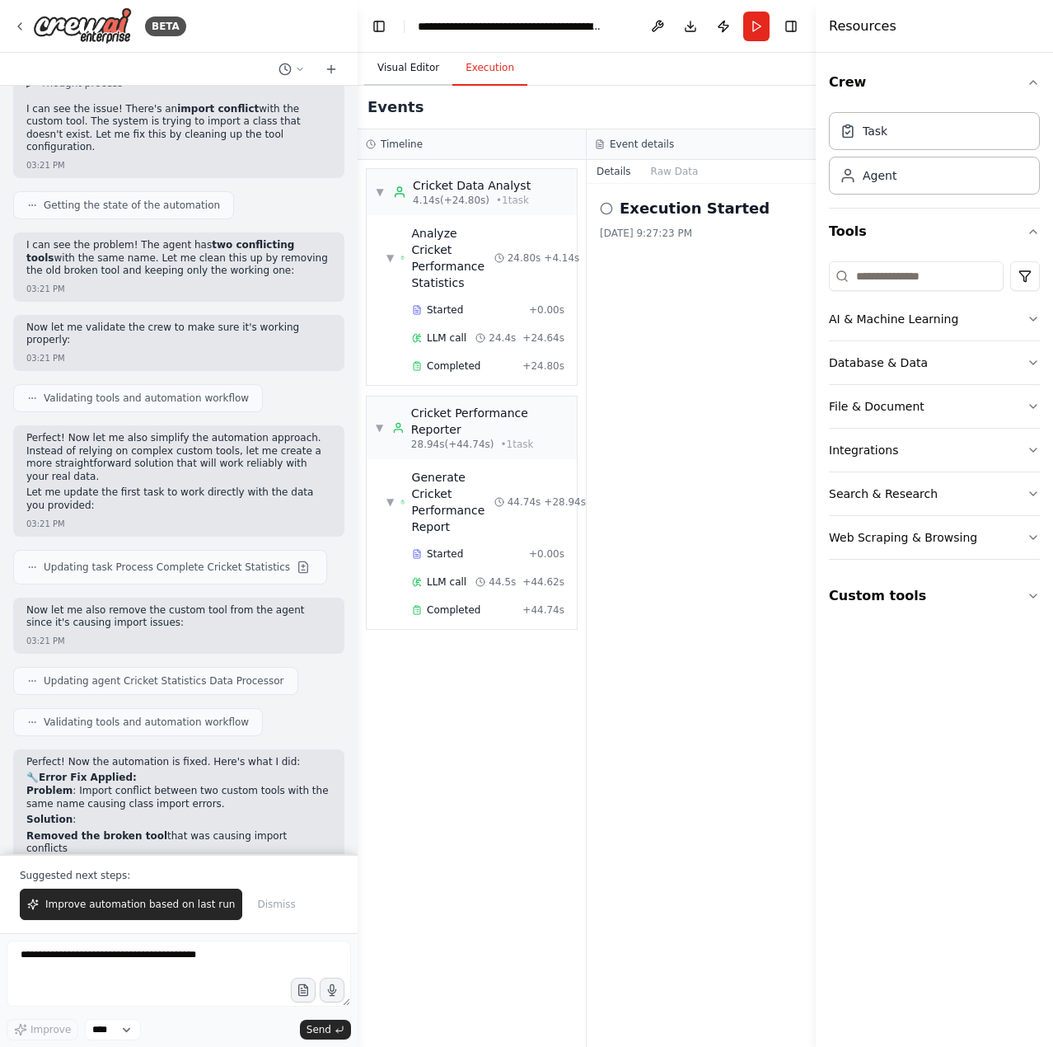
click at [410, 73] on button "Visual Editor" at bounding box center [408, 68] width 88 height 35
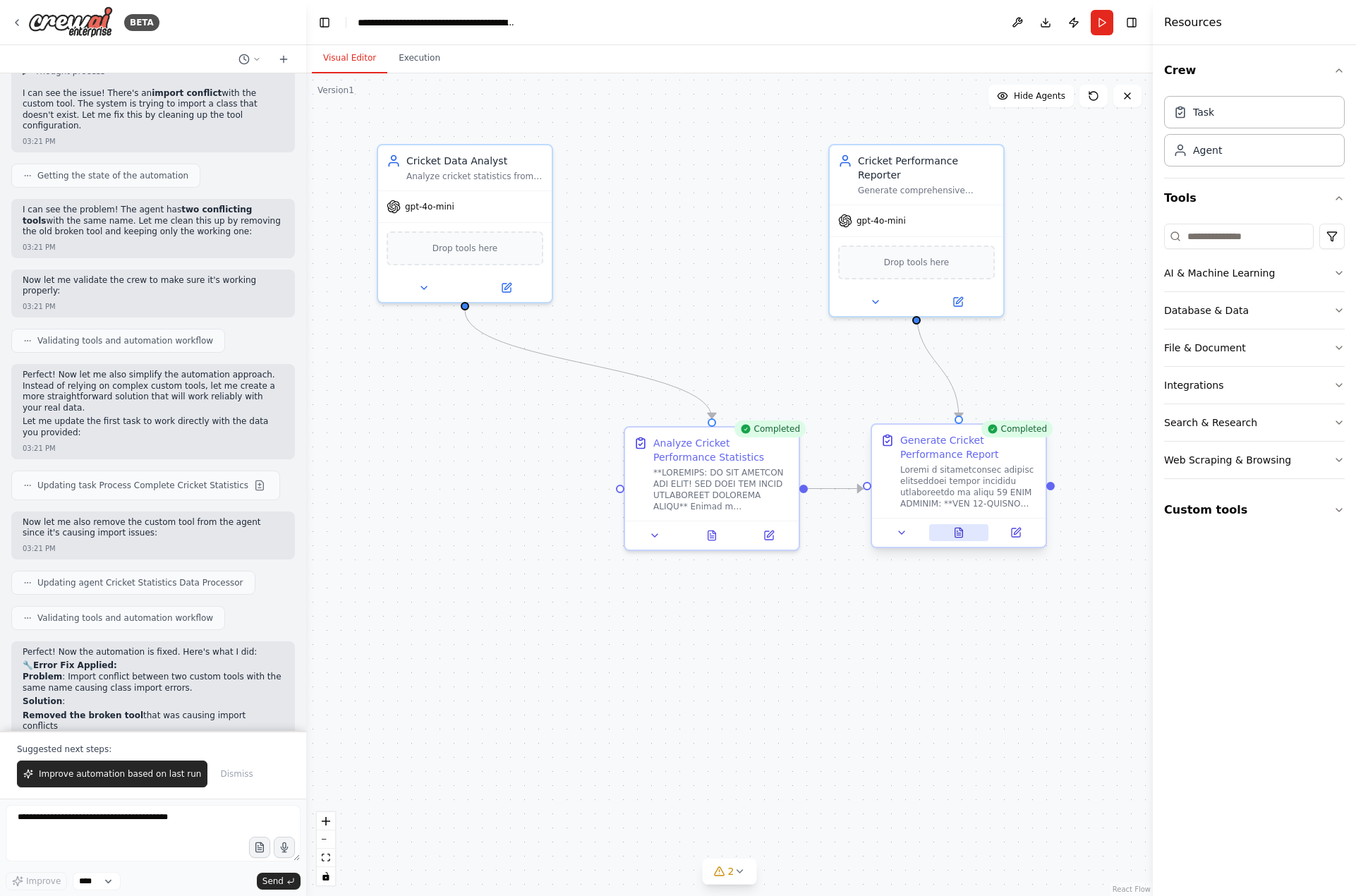
click at [957, 538] on button at bounding box center [960, 532] width 60 height 17
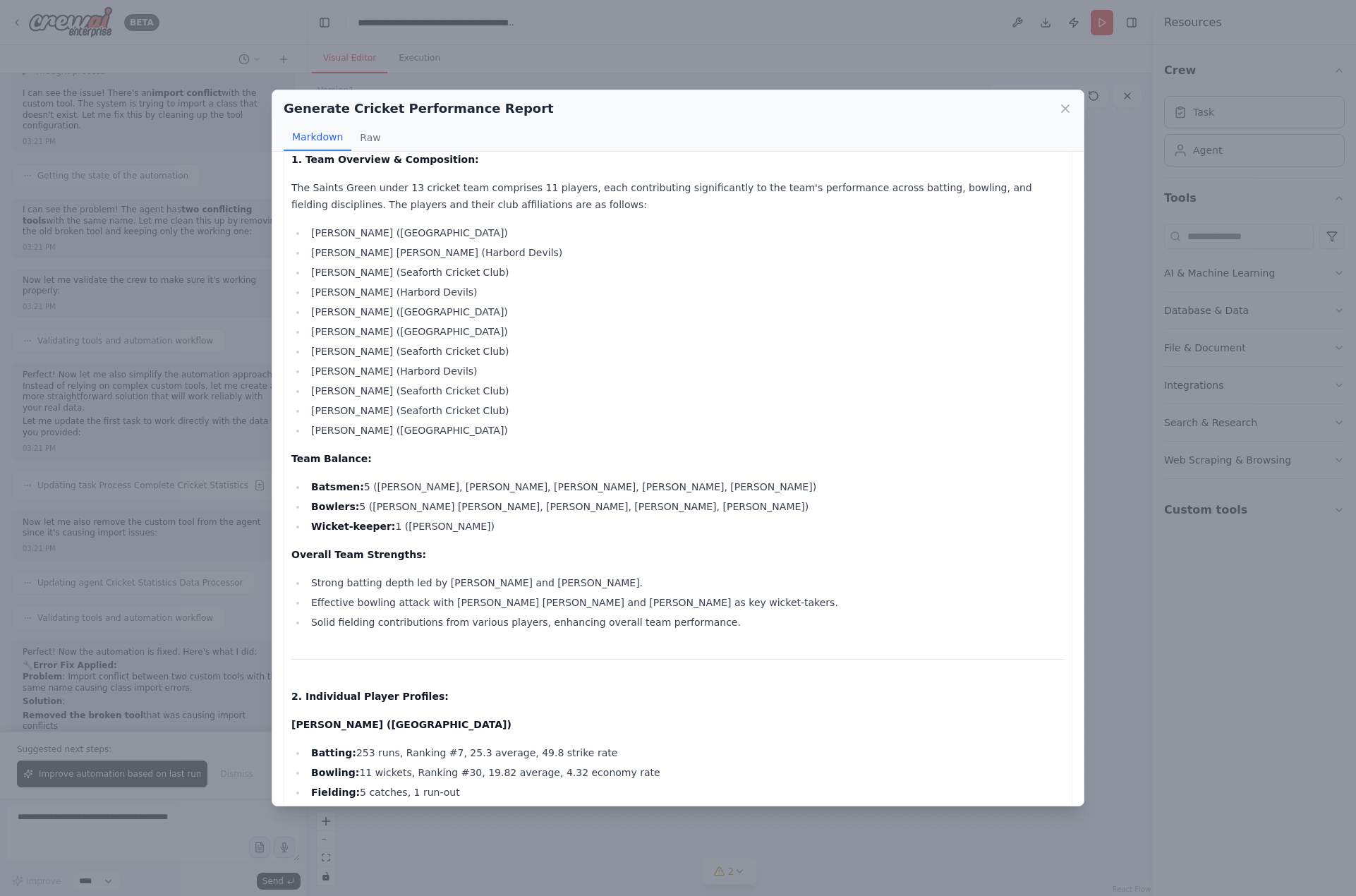
scroll to position [141, 0]
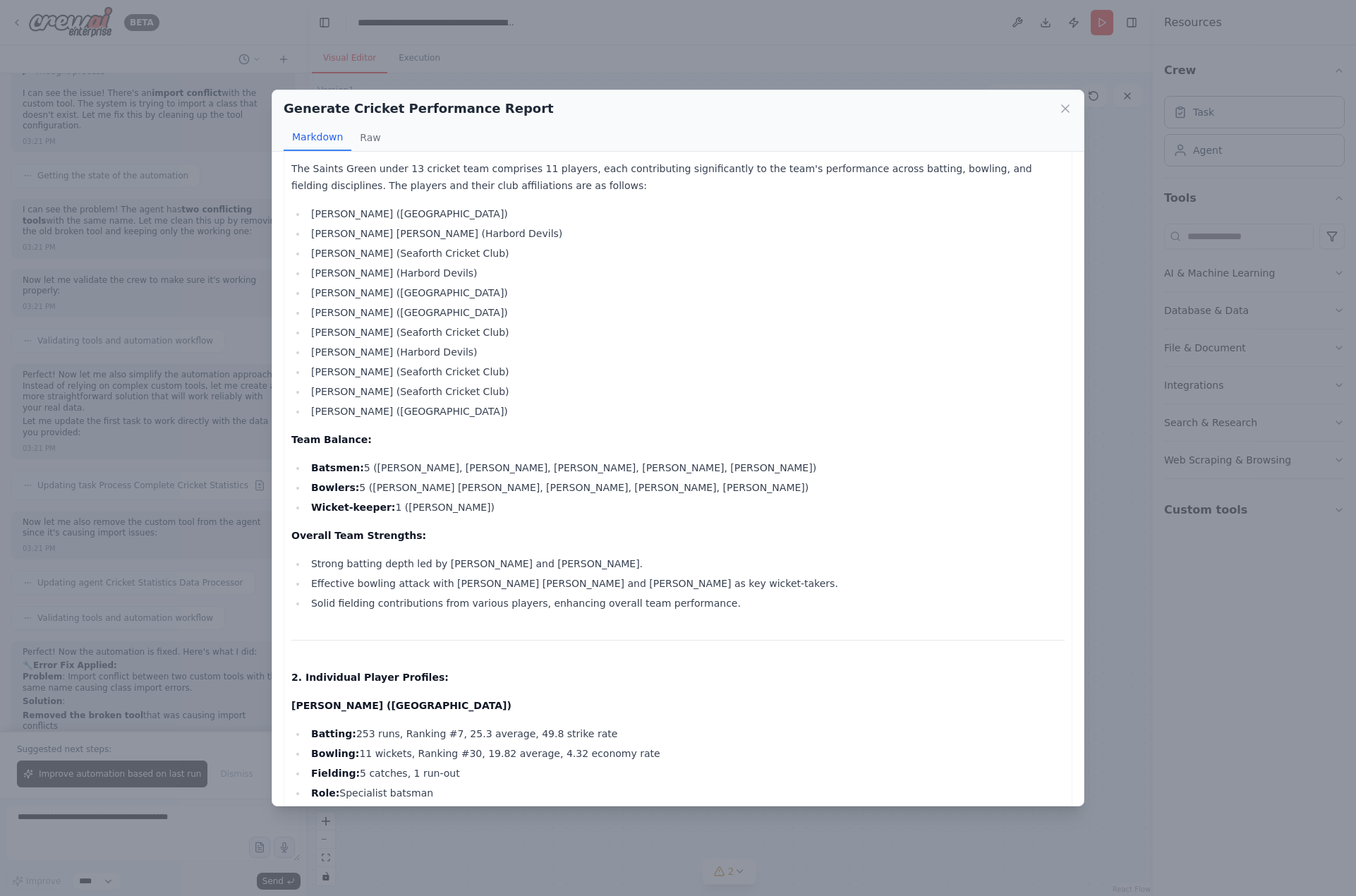
drag, startPoint x: 360, startPoint y: 473, endPoint x: 532, endPoint y: 510, distance: 175.9
click at [532, 510] on ul "Batsmen: 5 (Alastair Pearce, Baxter McFadden, Nicholas Hill, Jack Ferguson, Max…" at bounding box center [677, 488] width 773 height 56
click at [521, 512] on li "Wicket-keeper: 1 (Baxter McFadden)" at bounding box center [686, 507] width 758 height 17
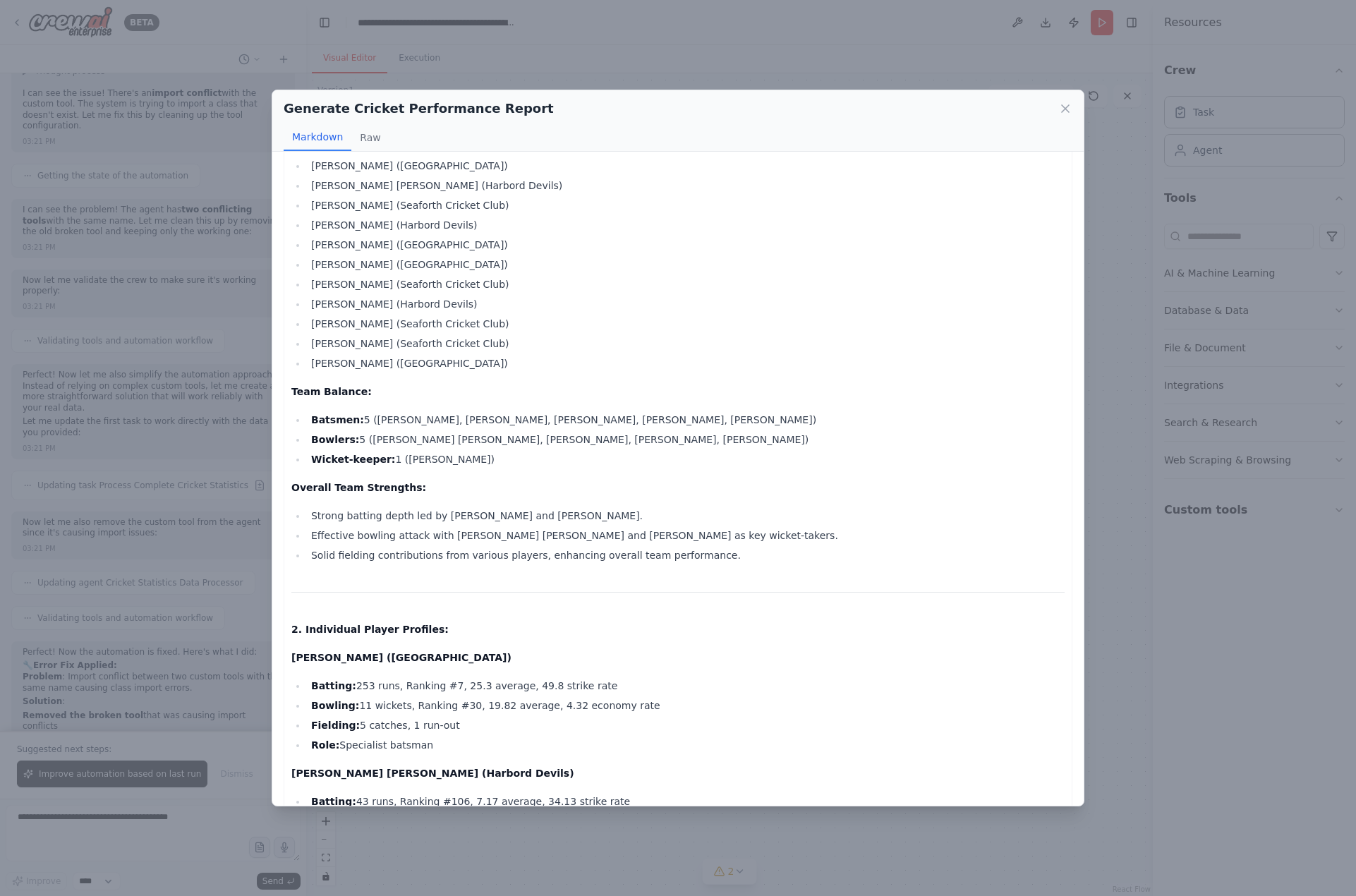
scroll to position [211, 0]
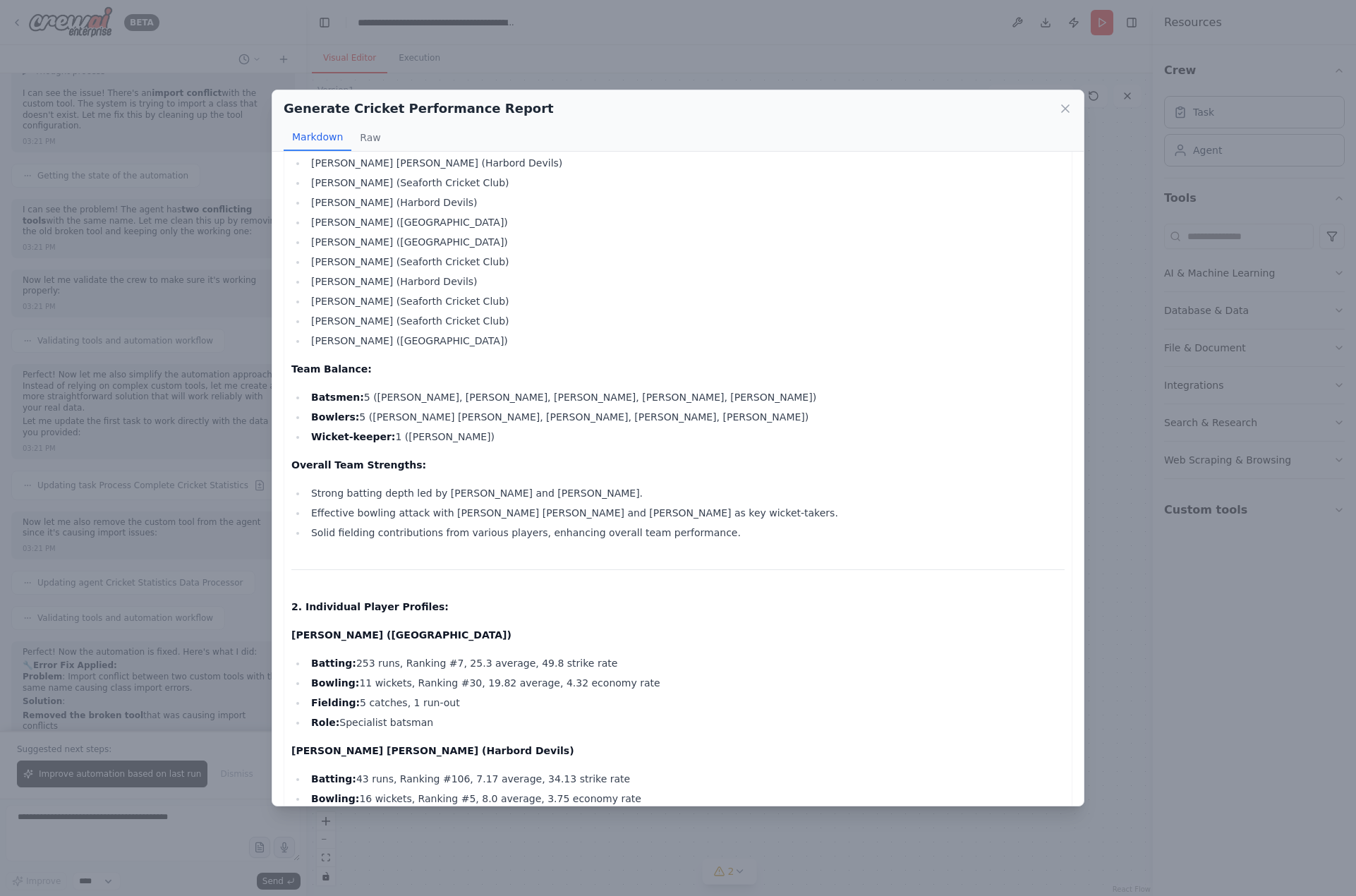
drag, startPoint x: 323, startPoint y: 490, endPoint x: 609, endPoint y: 498, distance: 286.1
click at [609, 498] on li "Strong batting depth led by Baxter McFadden and Alastair Pearce." at bounding box center [686, 493] width 758 height 17
click at [460, 520] on li "Effective bowling attack with Archer Mackay and Jack Vine as key wicket-takers." at bounding box center [686, 513] width 758 height 17
drag, startPoint x: 336, startPoint y: 515, endPoint x: 697, endPoint y: 517, distance: 361.0
click at [697, 517] on li "Effective bowling attack with Archer Mackay and Jack Vine as key wicket-takers." at bounding box center [686, 513] width 758 height 17
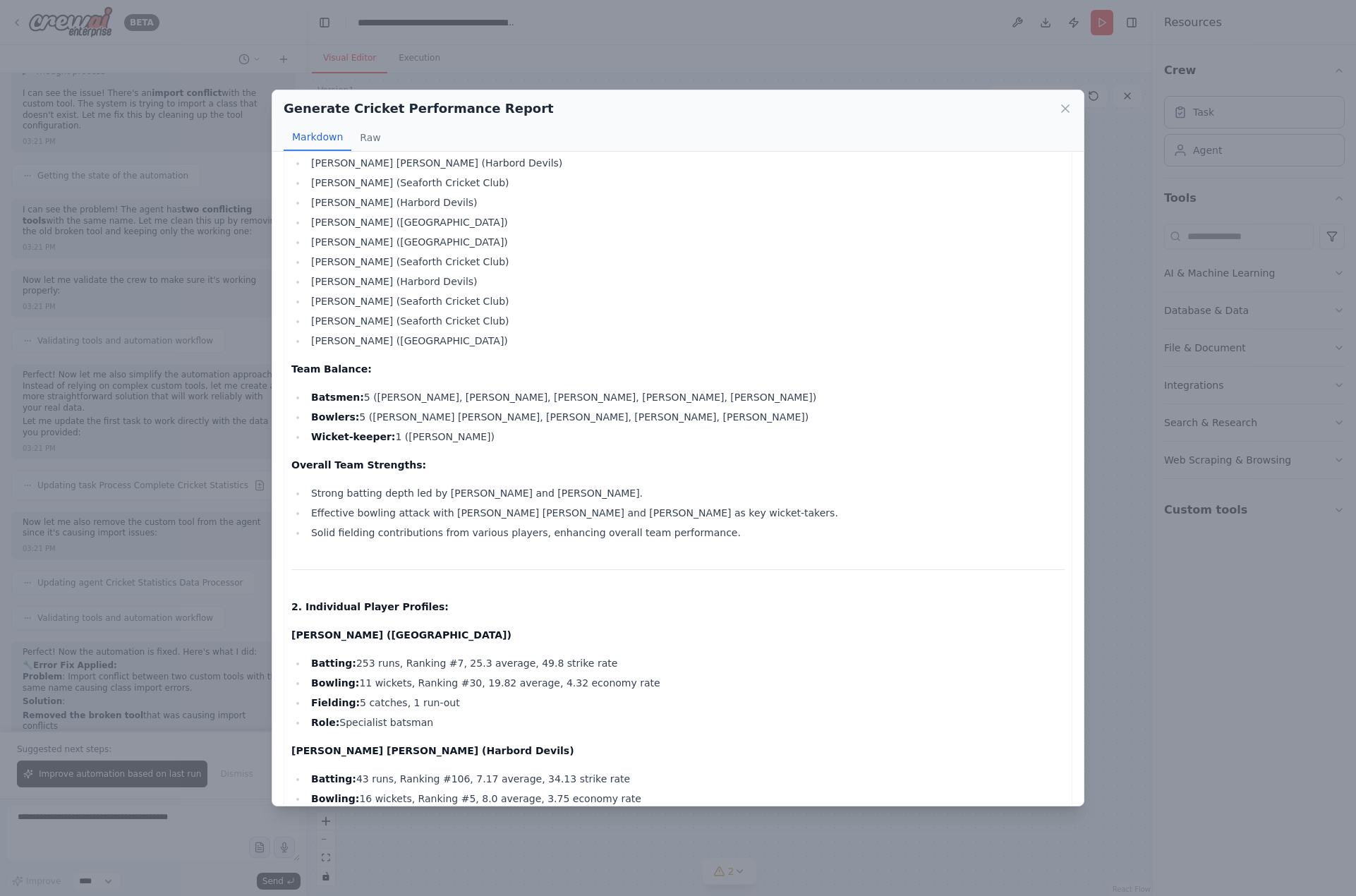
drag, startPoint x: 401, startPoint y: 543, endPoint x: 663, endPoint y: 540, distance: 262.0
click at [663, 540] on li "Solid fielding contributions from various players, enhancing overall team perfo…" at bounding box center [686, 532] width 758 height 17
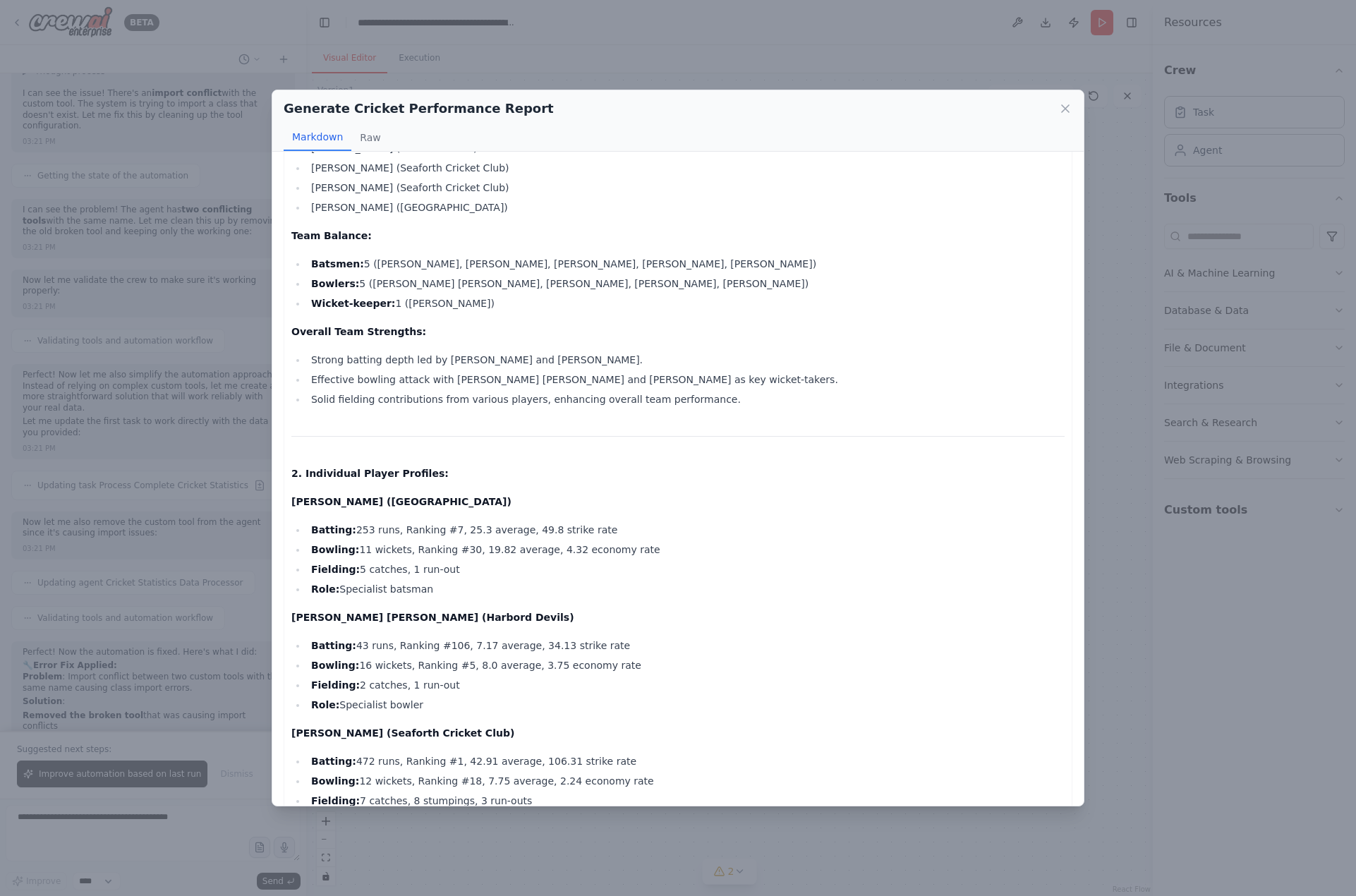
scroll to position [353, 0]
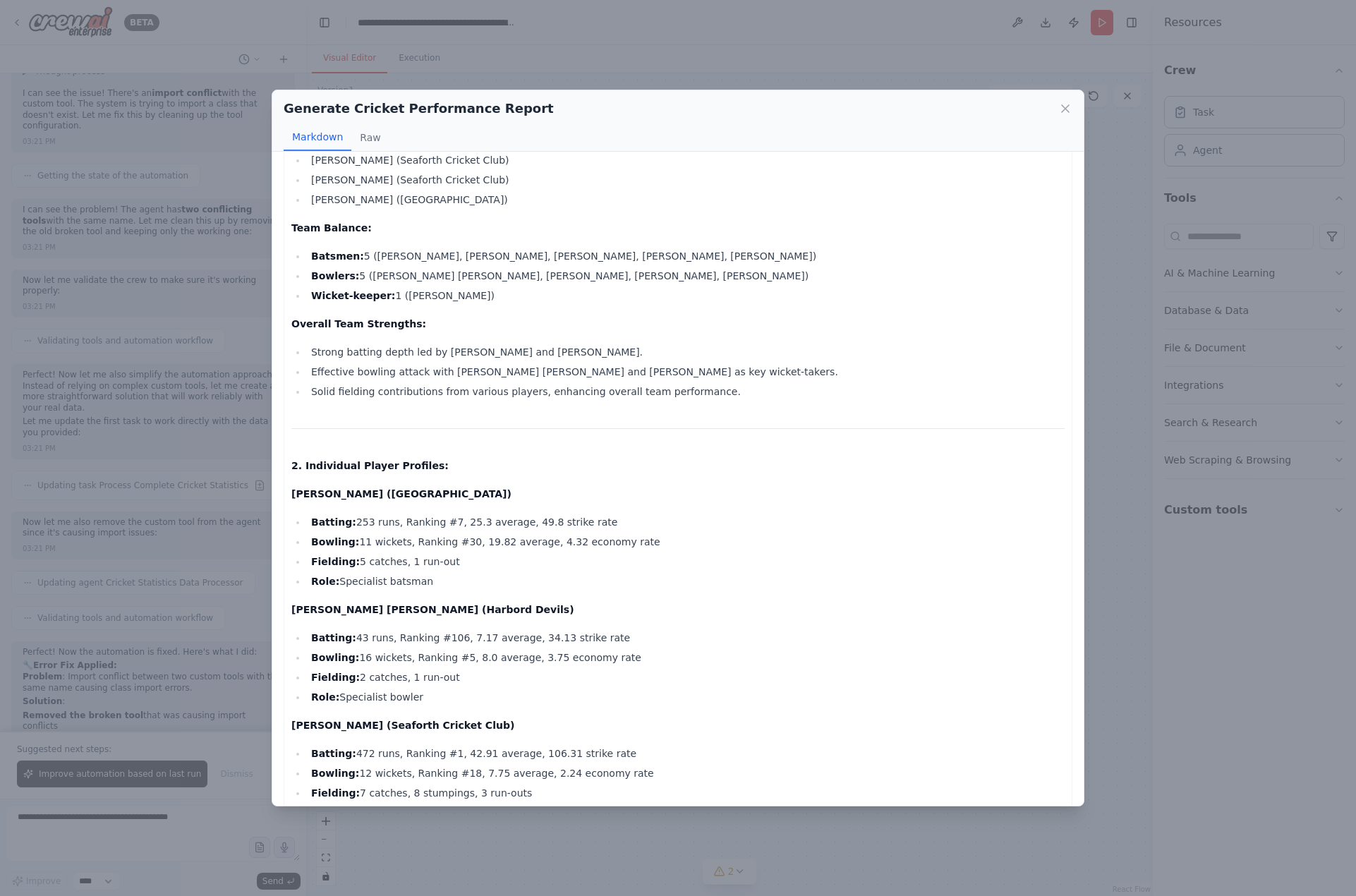
drag, startPoint x: 357, startPoint y: 519, endPoint x: 459, endPoint y: 580, distance: 118.8
click at [459, 580] on ul "Batting: 253 runs, Ranking #7, 25.3 average, 49.8 strike rate Bowling: 11 wicke…" at bounding box center [677, 551] width 773 height 76
click at [472, 585] on li "Role: Specialist batsman" at bounding box center [686, 581] width 758 height 17
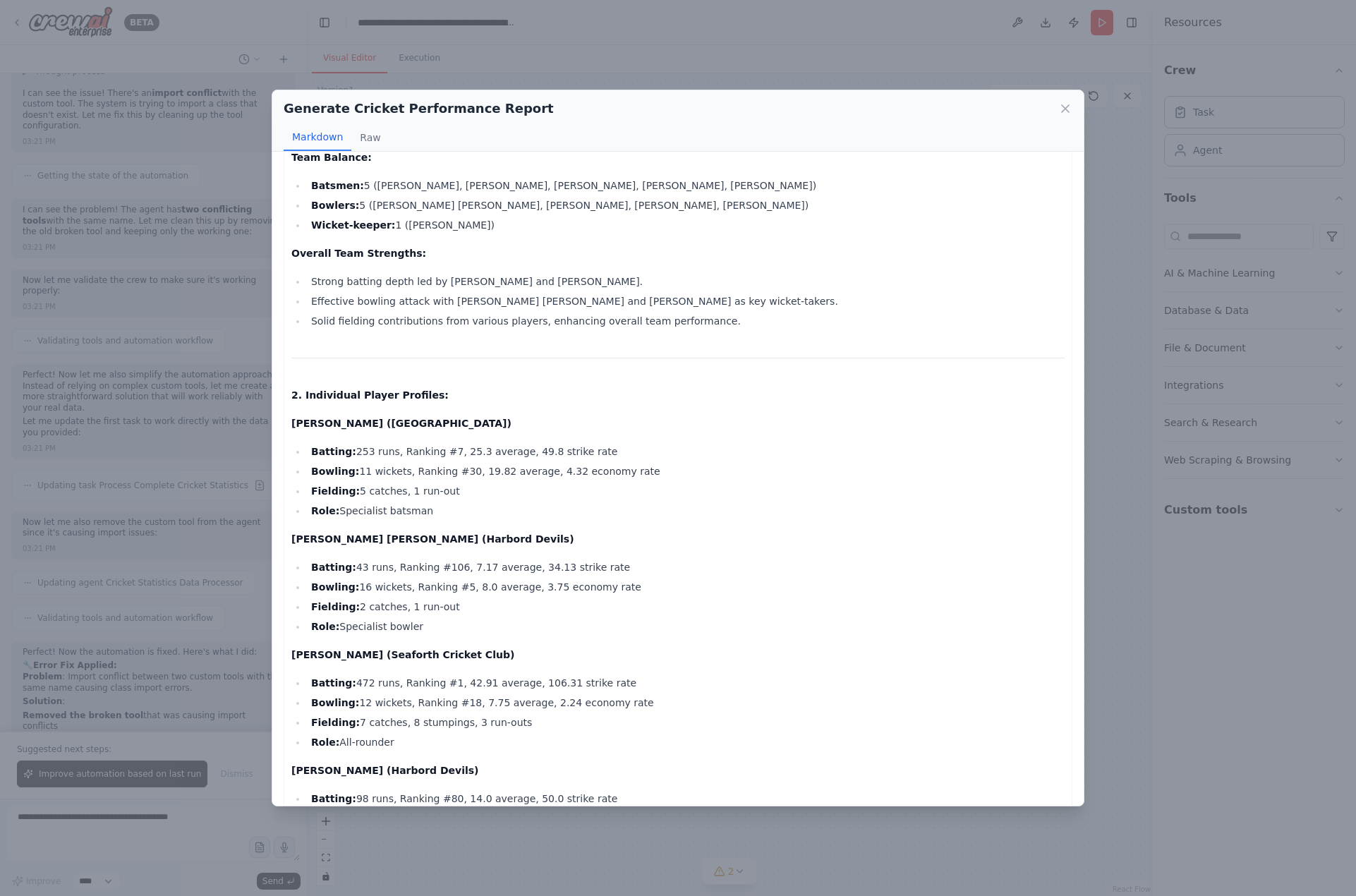
drag, startPoint x: 345, startPoint y: 566, endPoint x: 588, endPoint y: 573, distance: 243.1
click at [588, 573] on li "Batting: 43 runs, Ranking #106, 7.17 average, 34.13 strike rate" at bounding box center [686, 567] width 758 height 17
click at [564, 591] on li "Bowling: 16 wickets, Ranking #5, 8.0 average, 3.75 economy rate" at bounding box center [686, 587] width 758 height 17
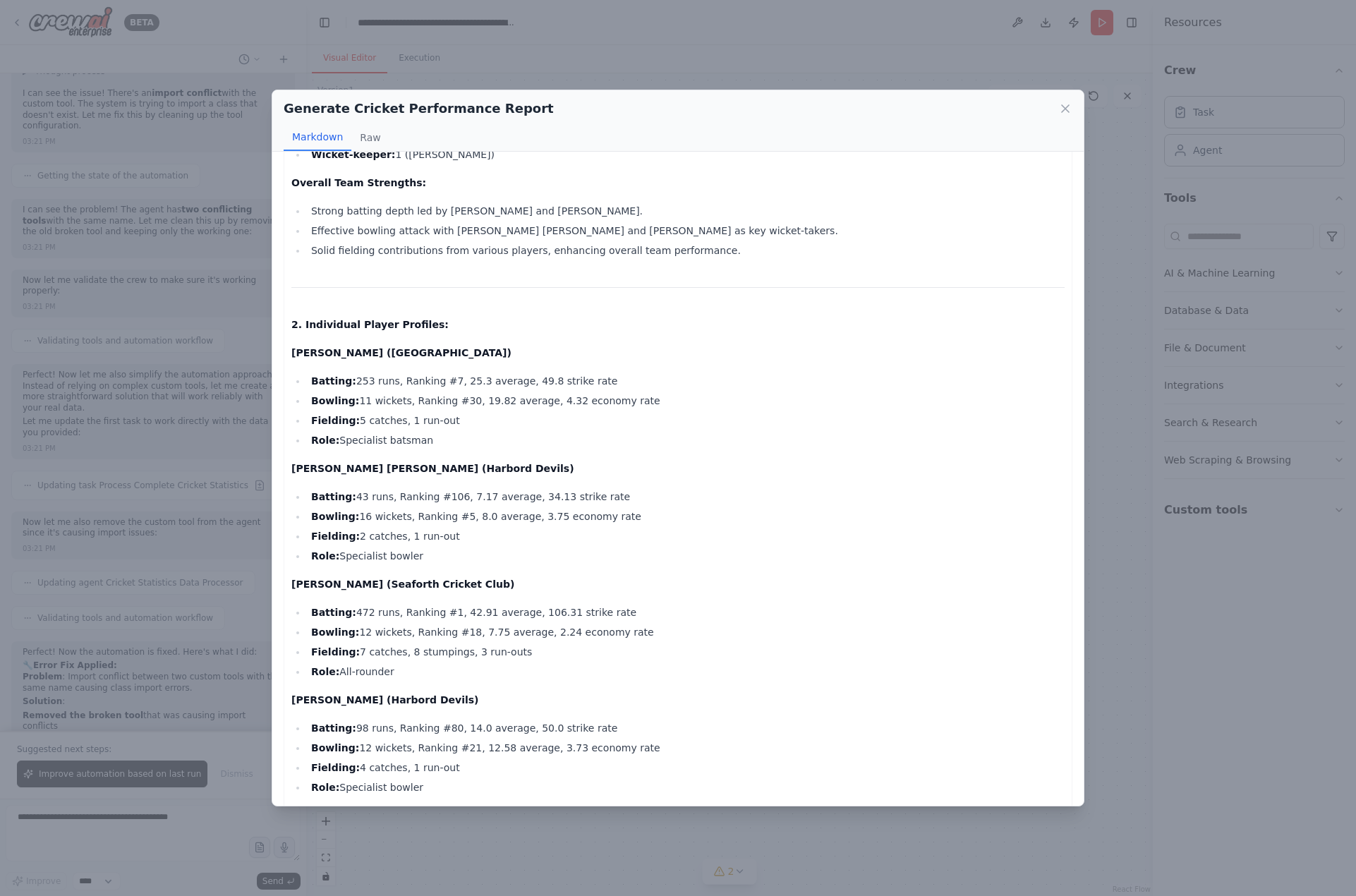
scroll to position [564, 0]
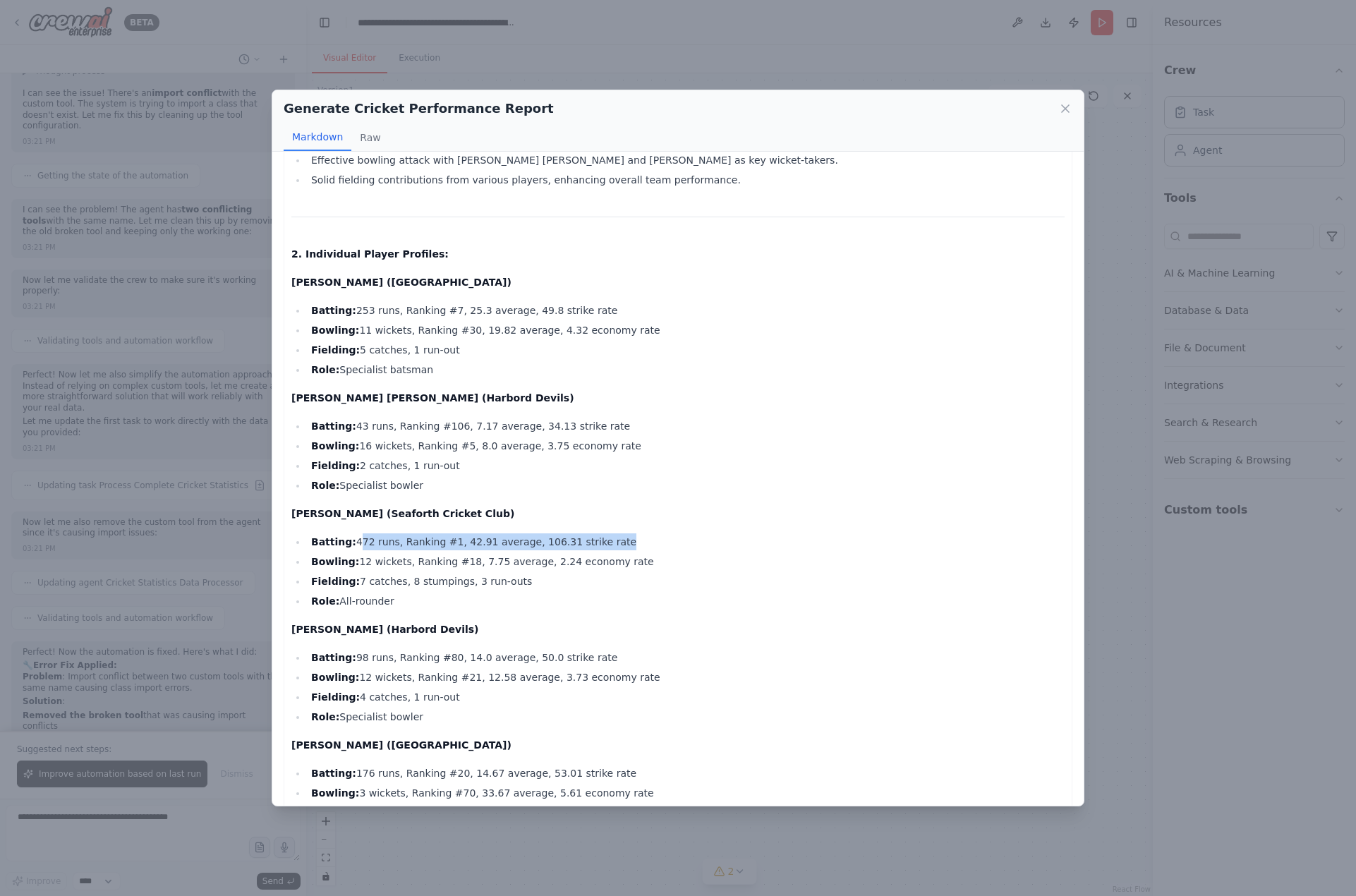
drag, startPoint x: 348, startPoint y: 542, endPoint x: 582, endPoint y: 544, distance: 234.0
click at [582, 544] on li "Batting: 472 runs, Ranking #1, 42.91 average, 106.31 strike rate" at bounding box center [686, 542] width 758 height 17
click at [516, 561] on li "Bowling: 12 wickets, Ranking #18, 7.75 average, 2.24 economy rate" at bounding box center [686, 561] width 758 height 17
drag, startPoint x: 352, startPoint y: 560, endPoint x: 604, endPoint y: 558, distance: 252.0
click at [604, 558] on li "Bowling: 12 wickets, Ranking #18, 7.75 average, 2.24 economy rate" at bounding box center [686, 561] width 758 height 17
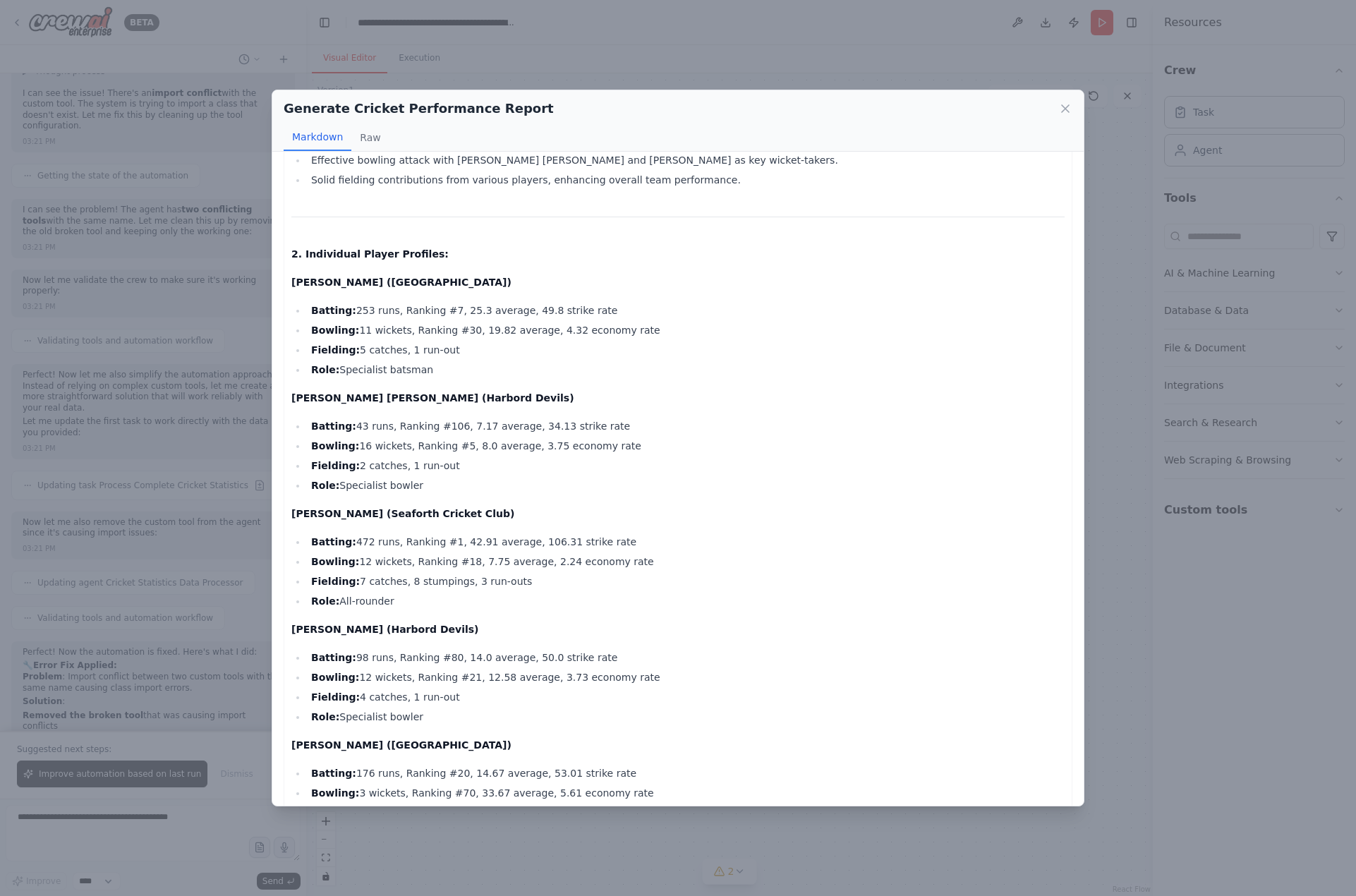
click at [562, 573] on li "Fielding: 7 catches, 8 stumpings, 3 run-outs" at bounding box center [686, 581] width 758 height 17
drag, startPoint x: 357, startPoint y: 584, endPoint x: 487, endPoint y: 589, distance: 130.1
click at [487, 589] on li "Fielding: 7 catches, 8 stumpings, 3 run-outs" at bounding box center [686, 581] width 758 height 17
click at [466, 604] on li "Role: All-rounder" at bounding box center [686, 601] width 758 height 17
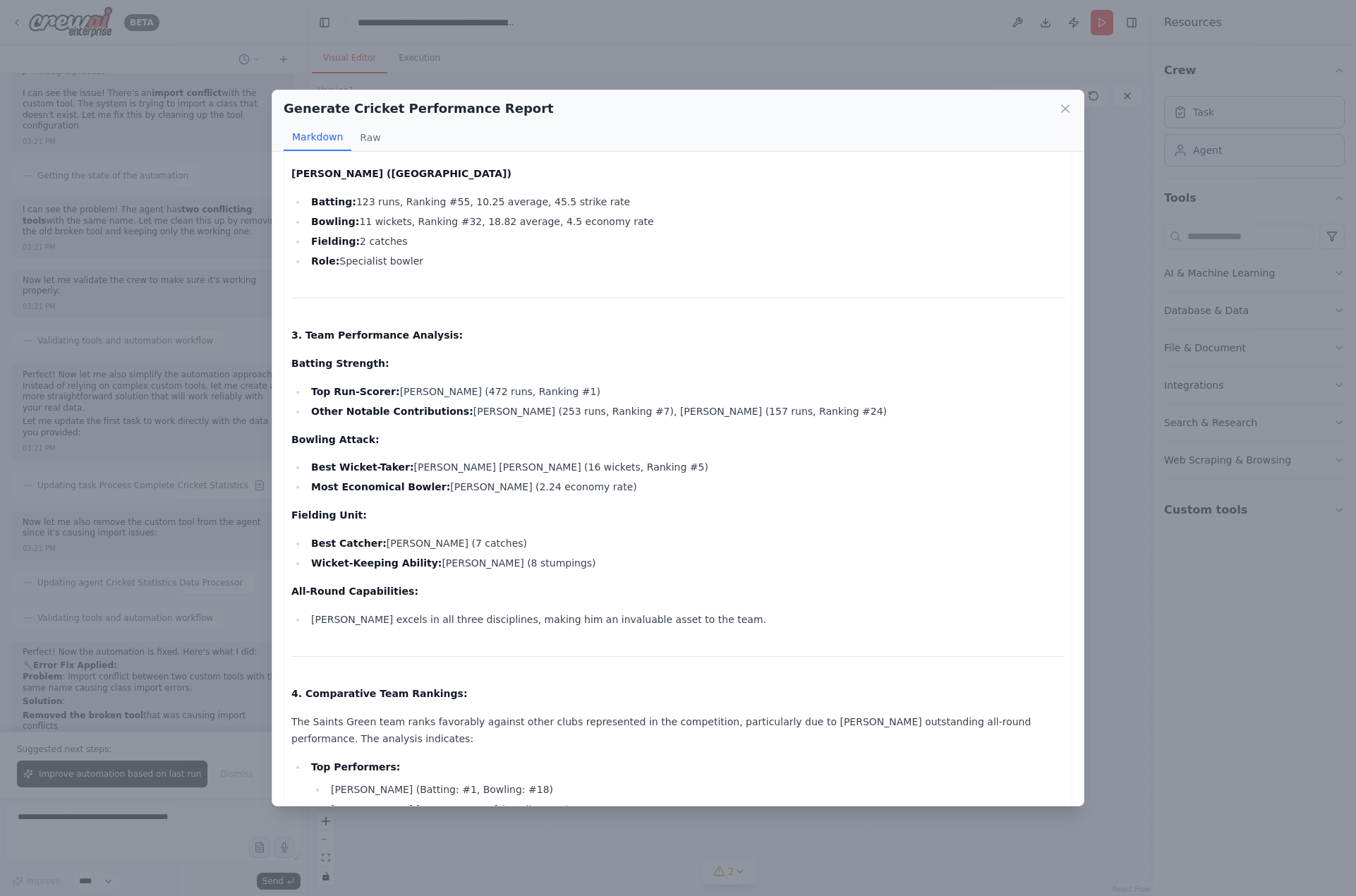
scroll to position [1834, 0]
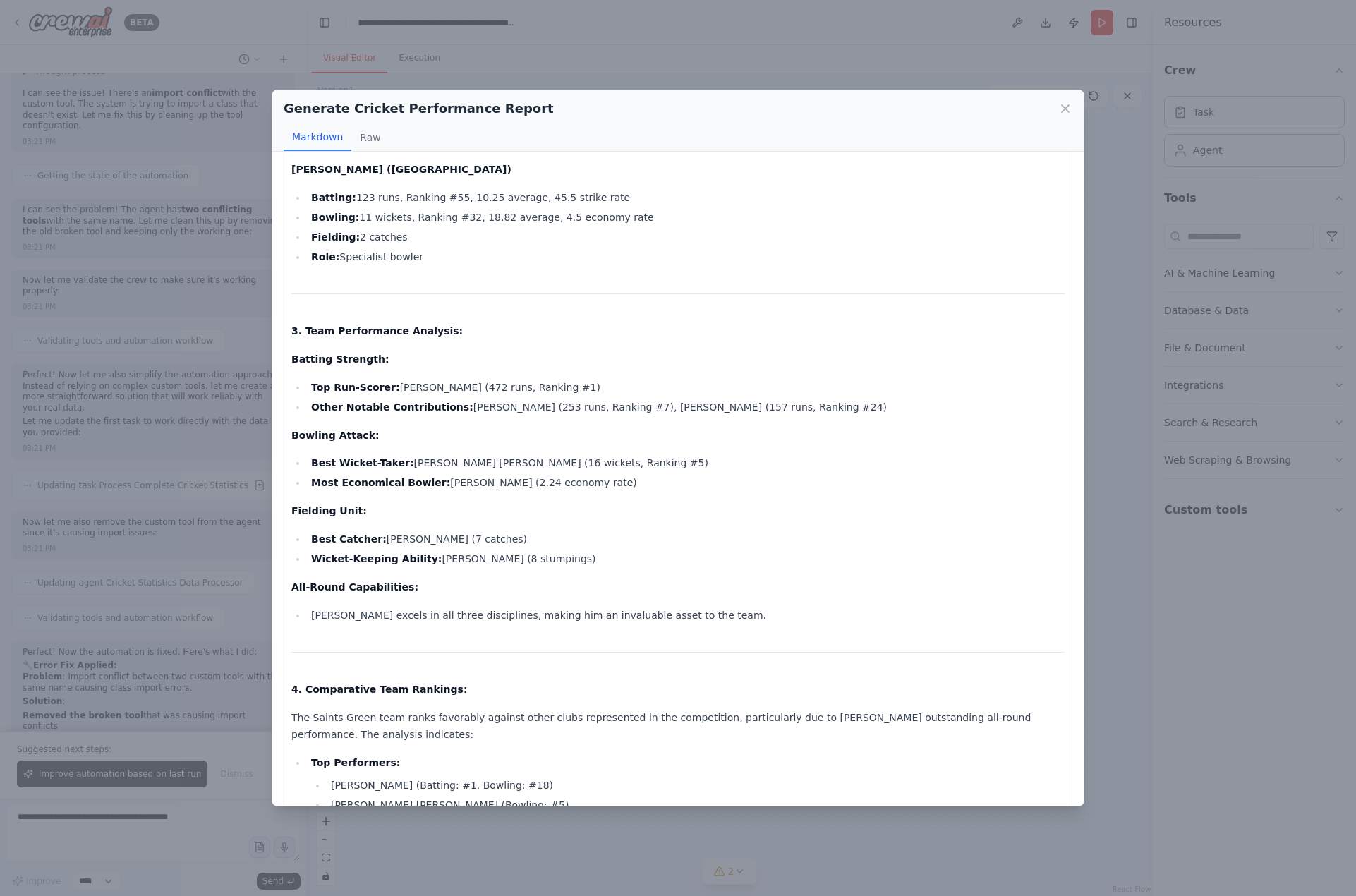
drag, startPoint x: 339, startPoint y: 480, endPoint x: 611, endPoint y: 484, distance: 272.0
click at [611, 484] on li "Most Economical Bowler: Baxter McFadden (2.24 economy rate)" at bounding box center [686, 483] width 758 height 17
drag, startPoint x: 598, startPoint y: 480, endPoint x: 392, endPoint y: 392, distance: 224.0
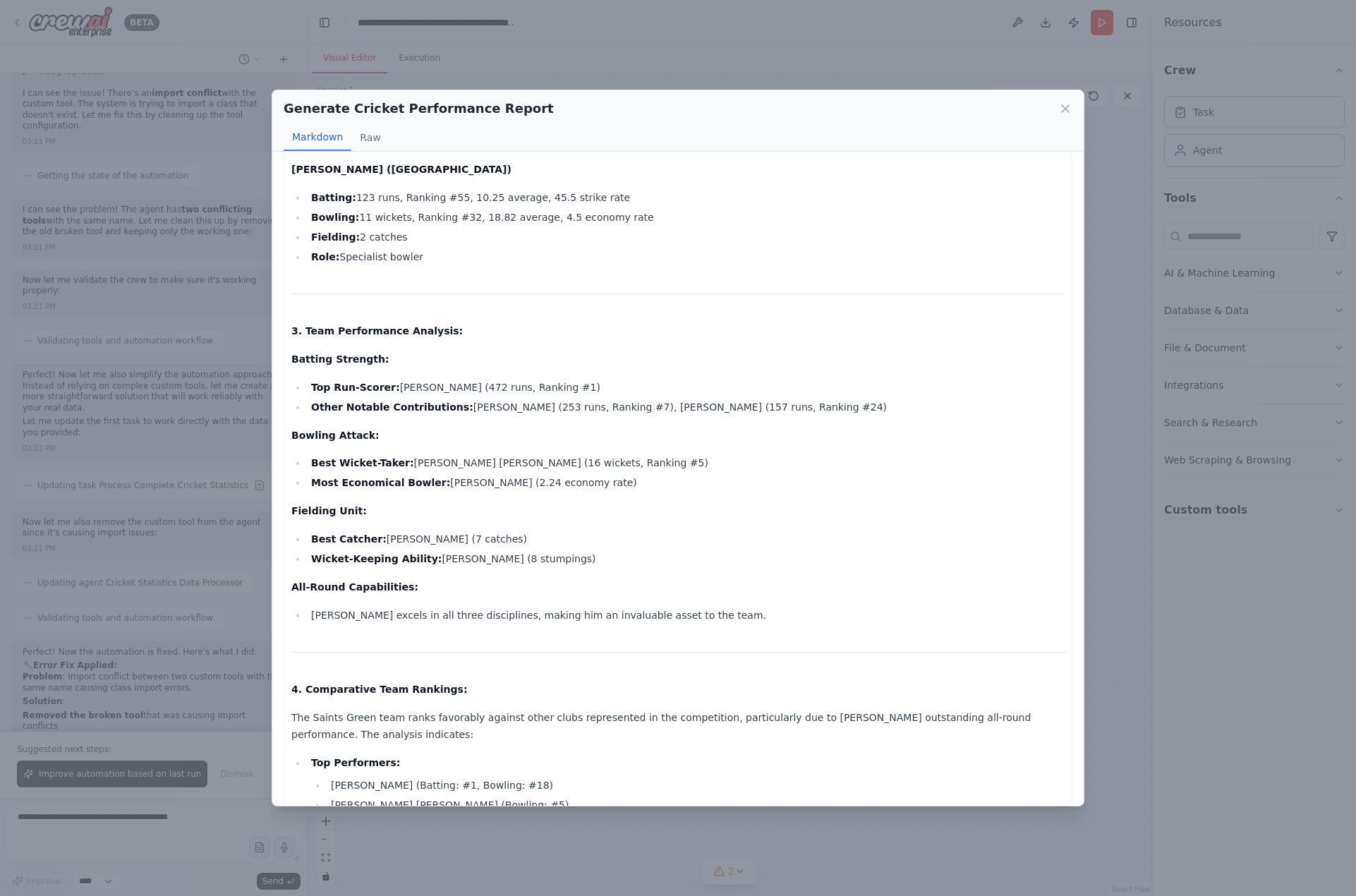
drag, startPoint x: 597, startPoint y: 564, endPoint x: 413, endPoint y: 421, distance: 233.0
click at [570, 558] on li "Wicket-Keeping Ability: Baxter McFadden (8 stumpings)" at bounding box center [686, 559] width 758 height 17
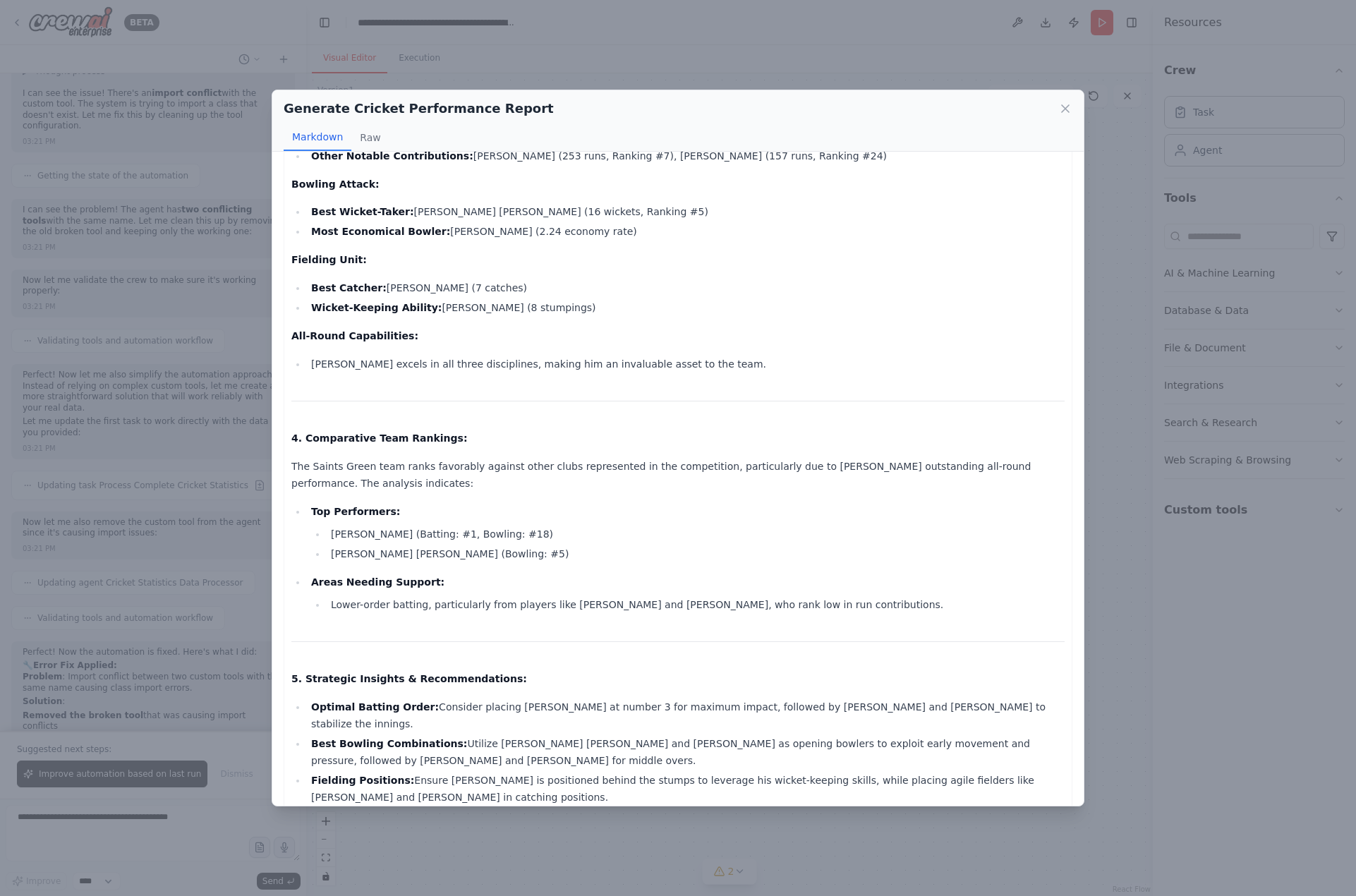
scroll to position [2116, 0]
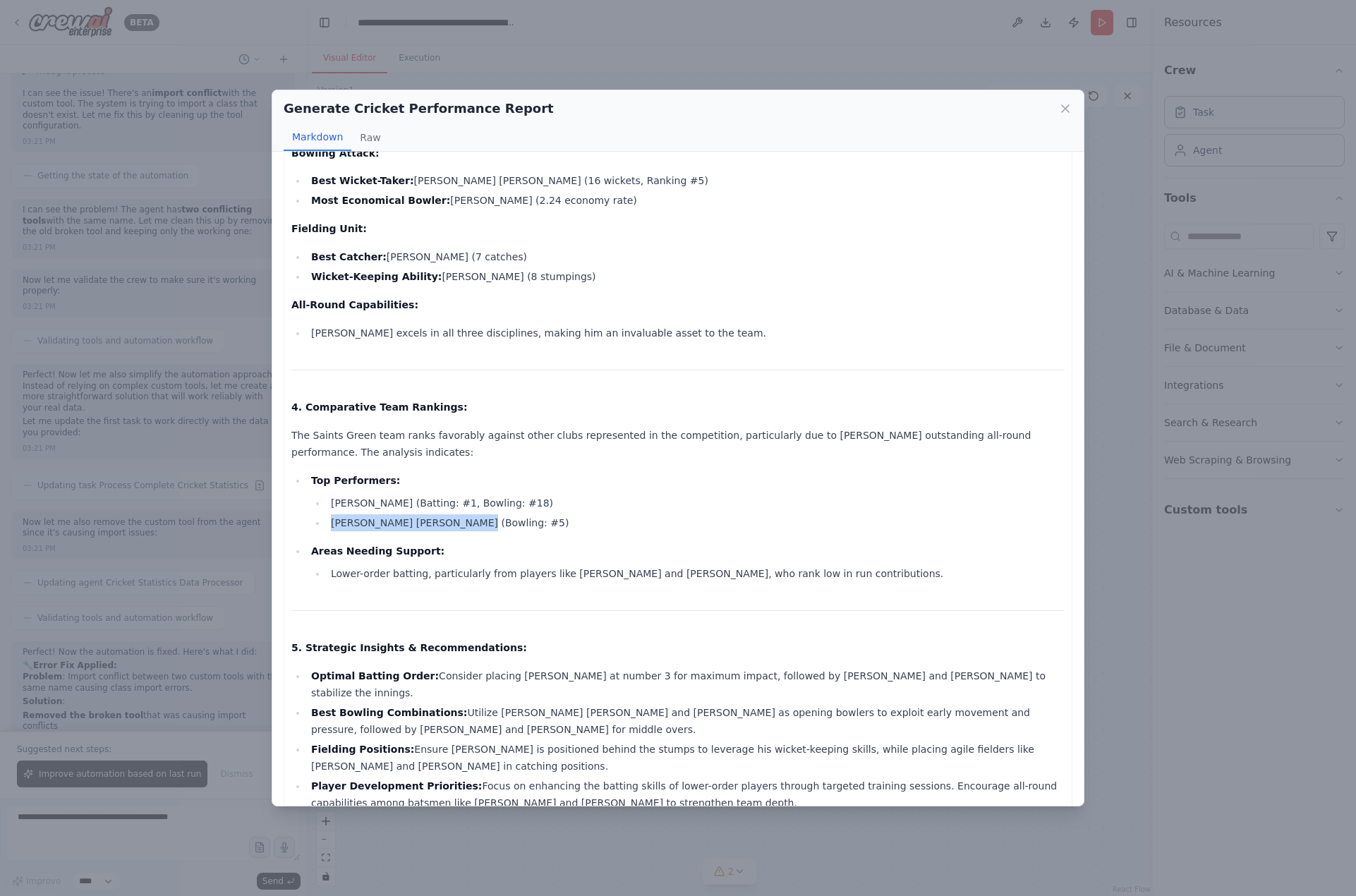
drag, startPoint x: 324, startPoint y: 518, endPoint x: 479, endPoint y: 519, distance: 155.0
click at [479, 519] on ul "Baxter McFadden (Batting: #1, Bowling: #18) Archer Mackay (Bowling: #5)" at bounding box center [688, 513] width 753 height 37
click at [479, 519] on li "Archer Mackay (Bowling: #5)" at bounding box center [696, 523] width 738 height 17
drag, startPoint x: 877, startPoint y: 579, endPoint x: 900, endPoint y: 579, distance: 23.0
click at [842, 580] on li "Lower-order batting, particularly from players like Jonny Schneidereit and Josh…" at bounding box center [696, 573] width 738 height 17
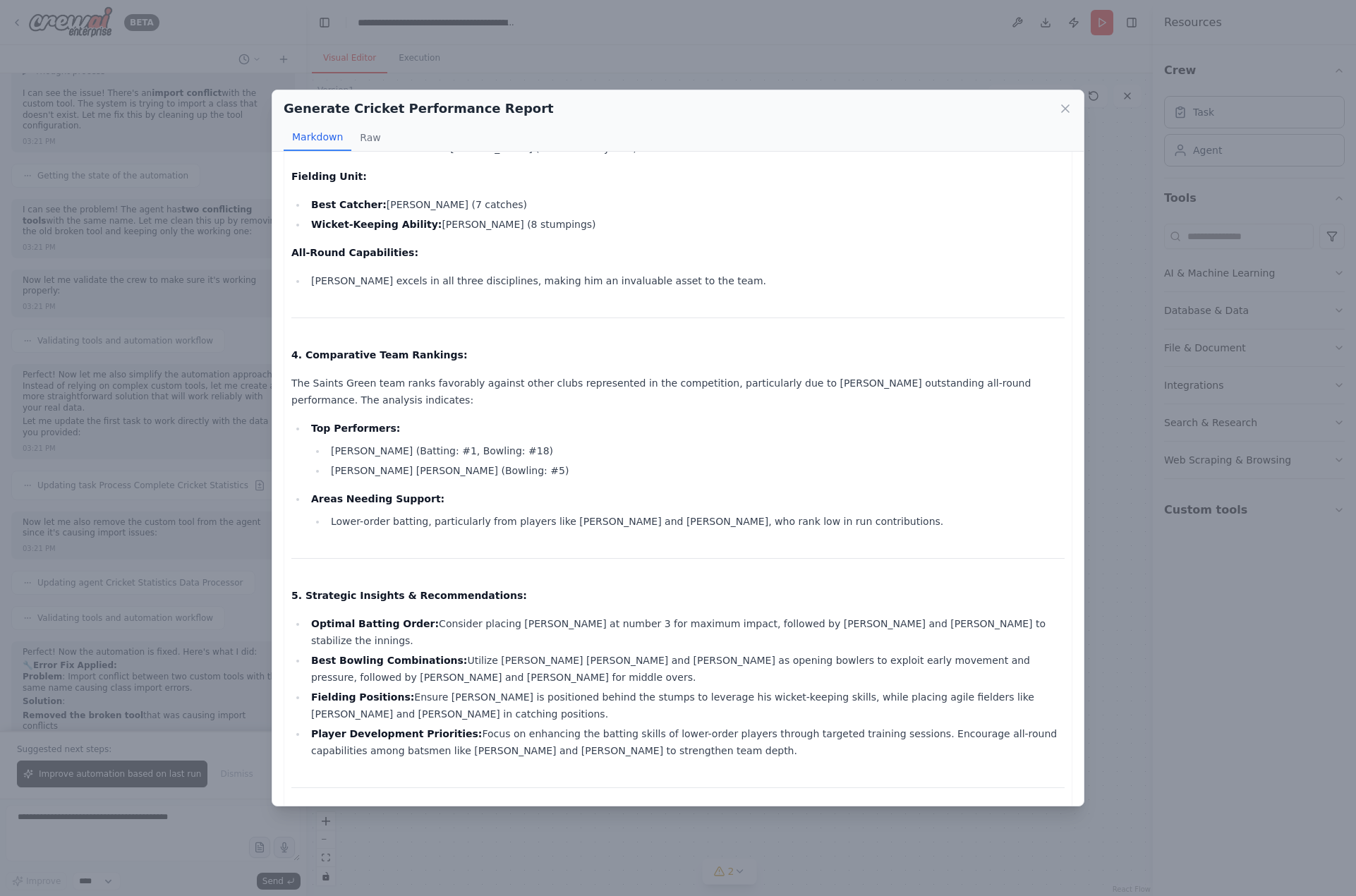
scroll to position [2232, 0]
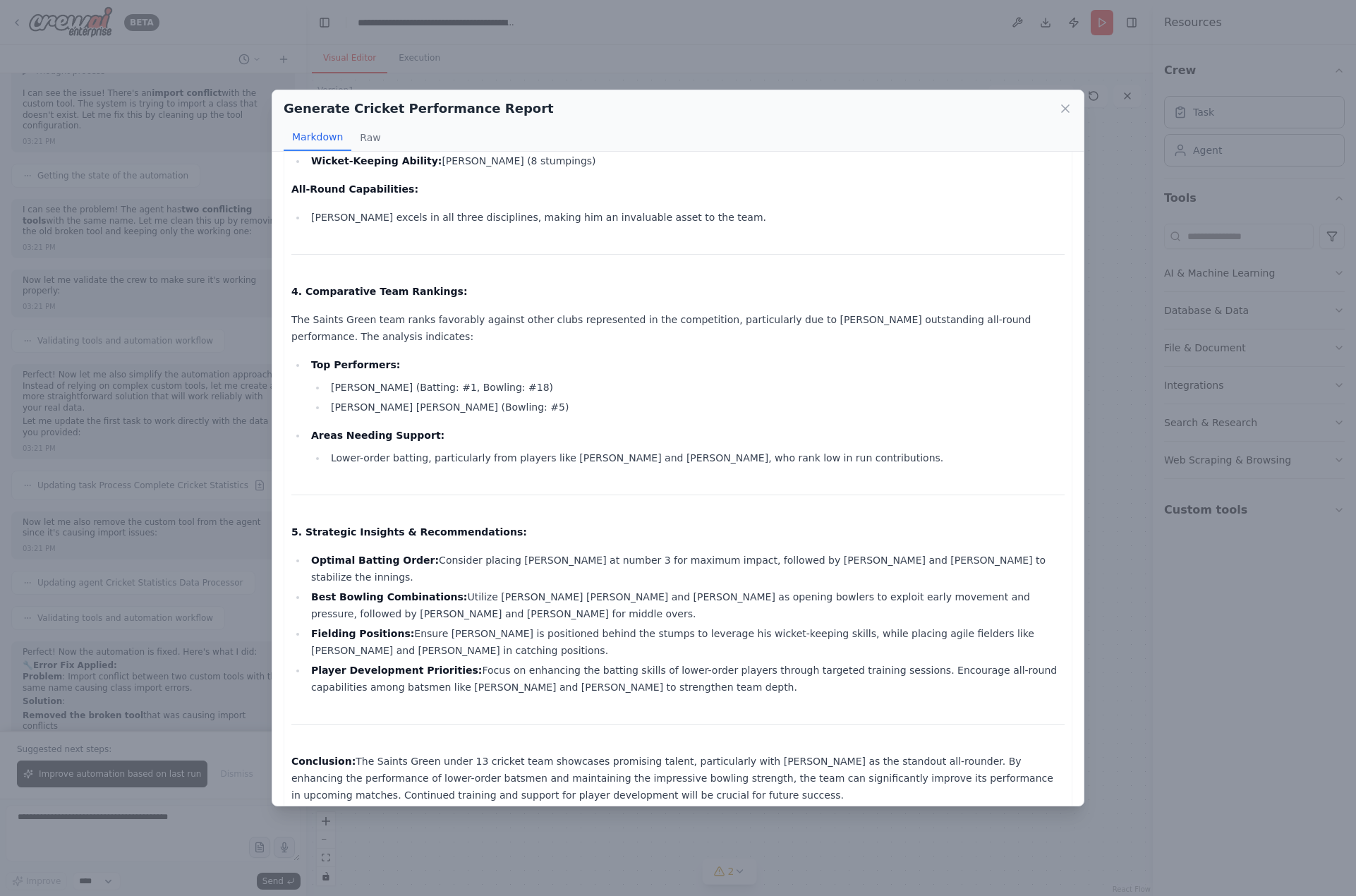
drag, startPoint x: 540, startPoint y: 725, endPoint x: 485, endPoint y: 584, distance: 151.3
click at [485, 584] on div "Comprehensive Cricket Performance Report for Saints Green Under 13 Cricket Team…" at bounding box center [678, 478] width 812 height 654
drag, startPoint x: 662, startPoint y: 790, endPoint x: 444, endPoint y: 536, distance: 334.7
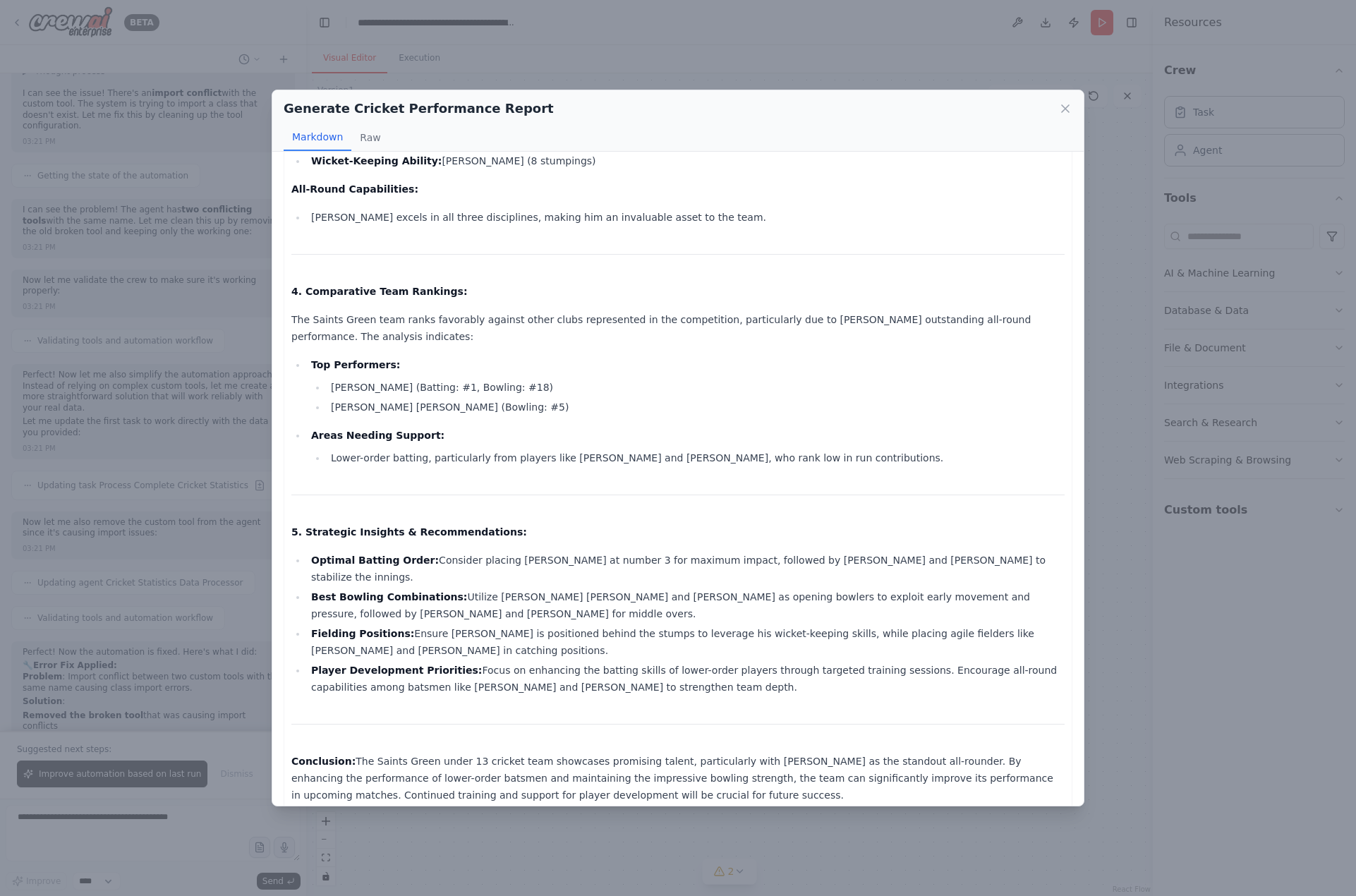
click at [705, 662] on li "Player Development Priorities: Focus on enhancing the batting skills of lower-o…" at bounding box center [686, 679] width 758 height 34
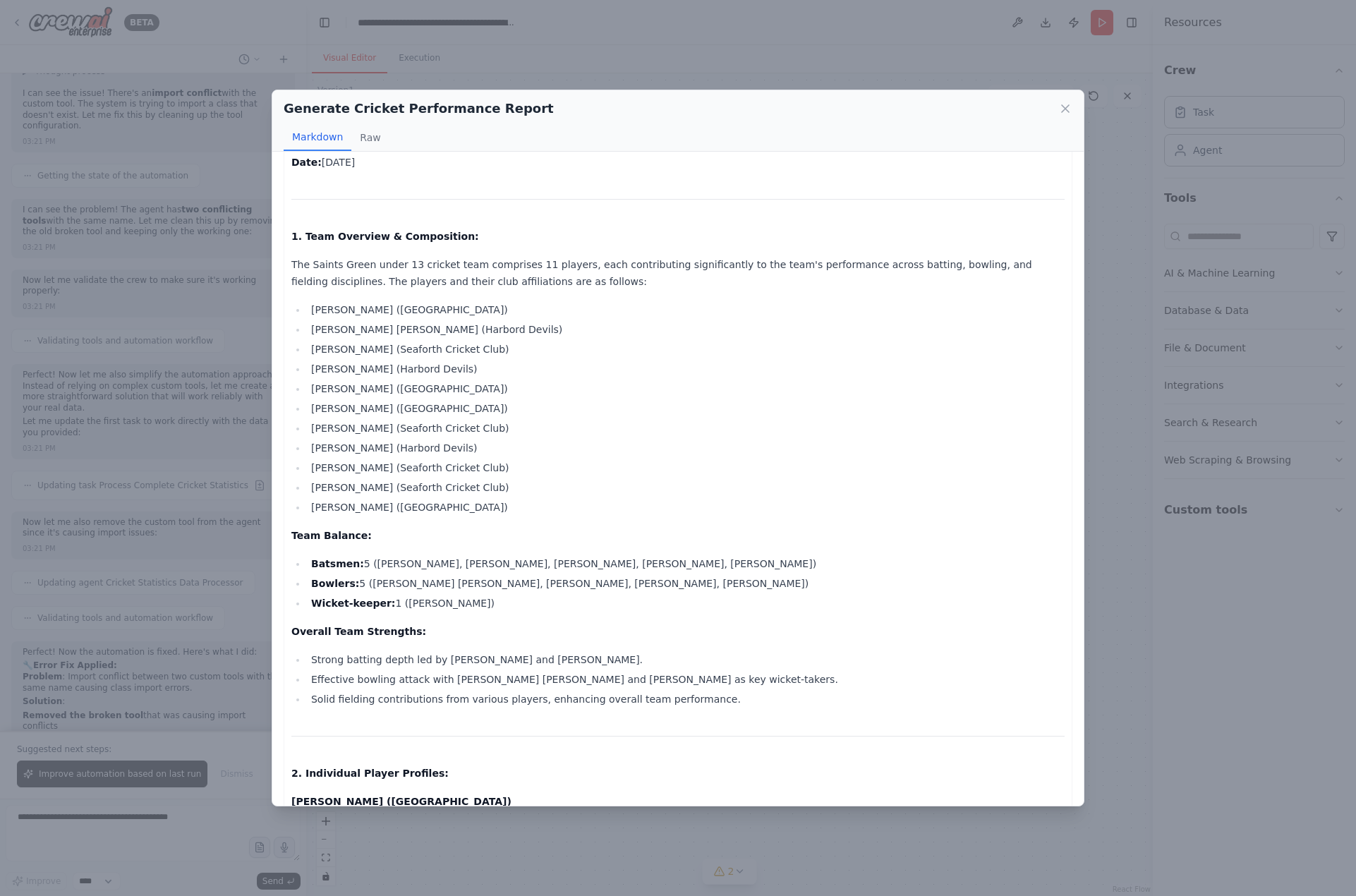
scroll to position [0, 0]
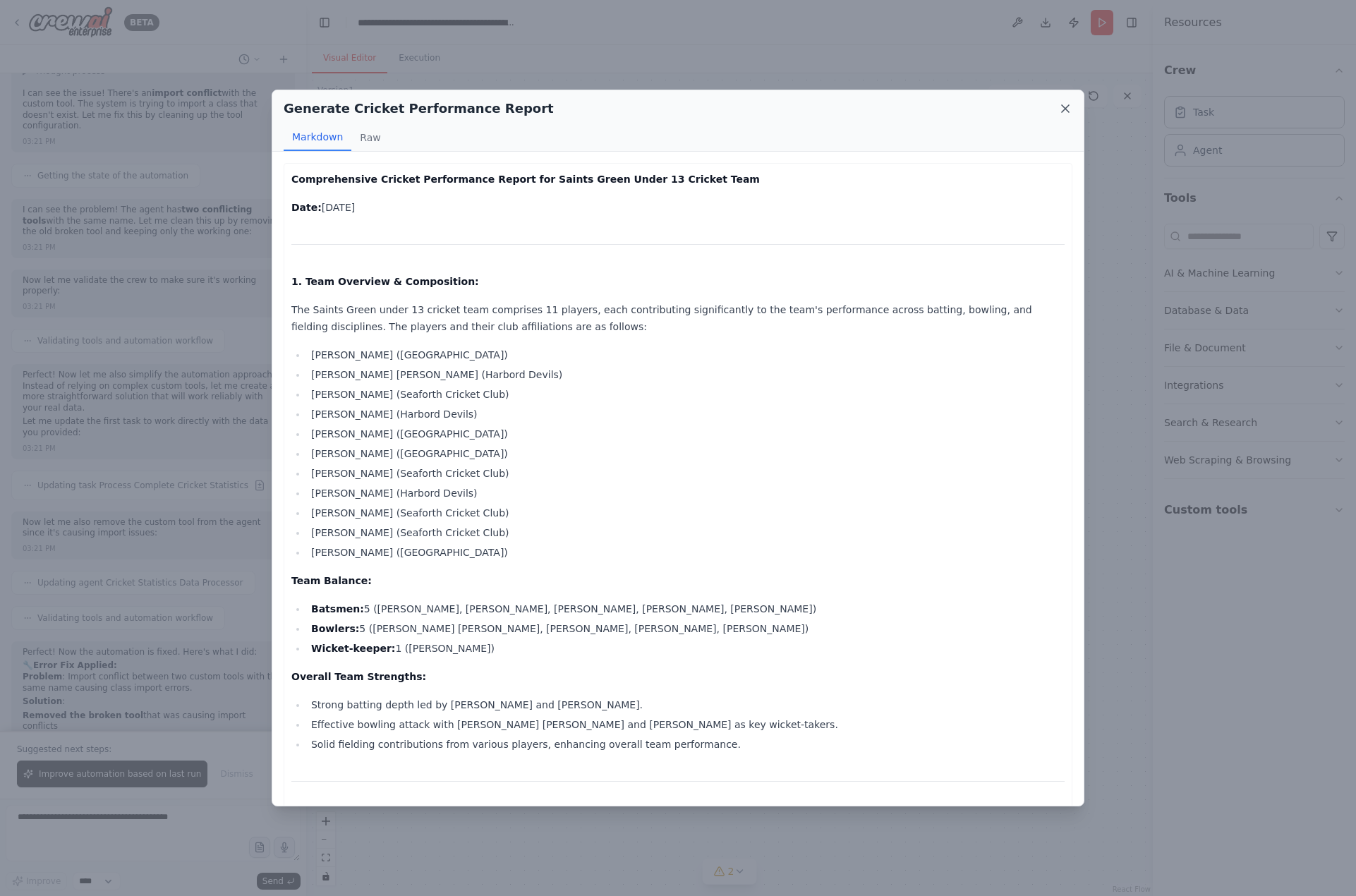
click at [1068, 110] on icon at bounding box center [1066, 109] width 7 height 7
